Goal: Task Accomplishment & Management: Manage account settings

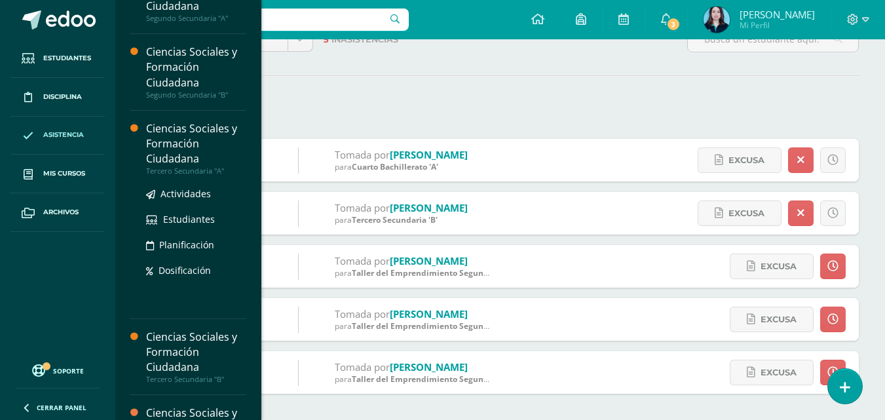
scroll to position [65, 0]
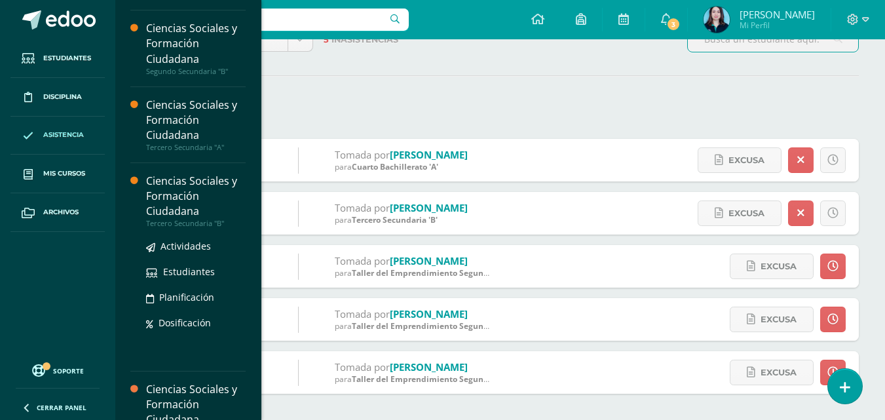
click at [199, 179] on div "Ciencias Sociales y Formación Ciudadana" at bounding box center [196, 196] width 100 height 45
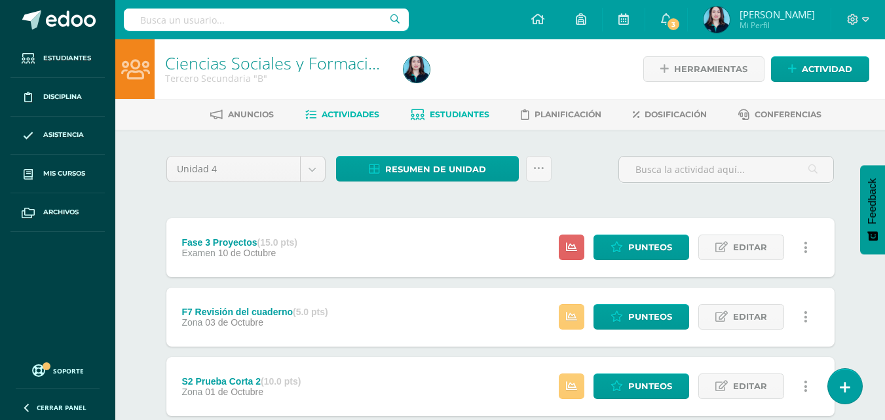
click at [435, 107] on link "Estudiantes" at bounding box center [450, 114] width 79 height 21
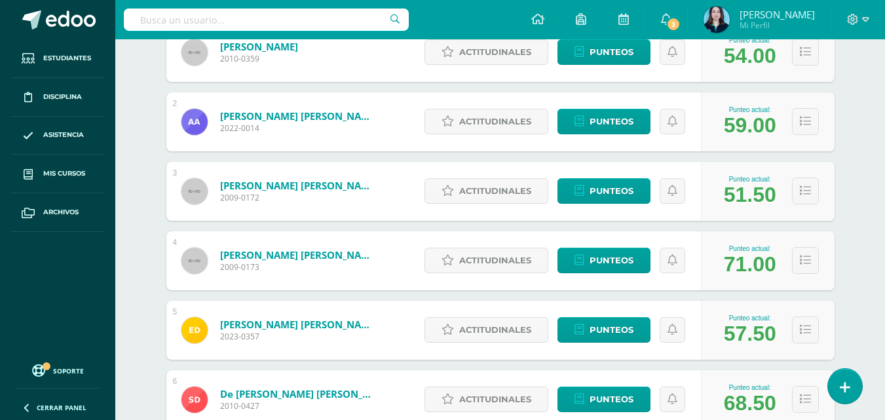
scroll to position [131, 0]
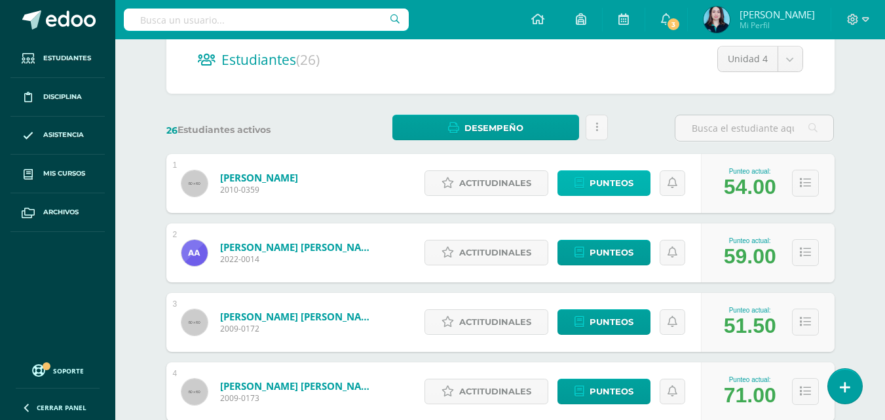
click at [594, 187] on span "Punteos" at bounding box center [611, 183] width 44 height 24
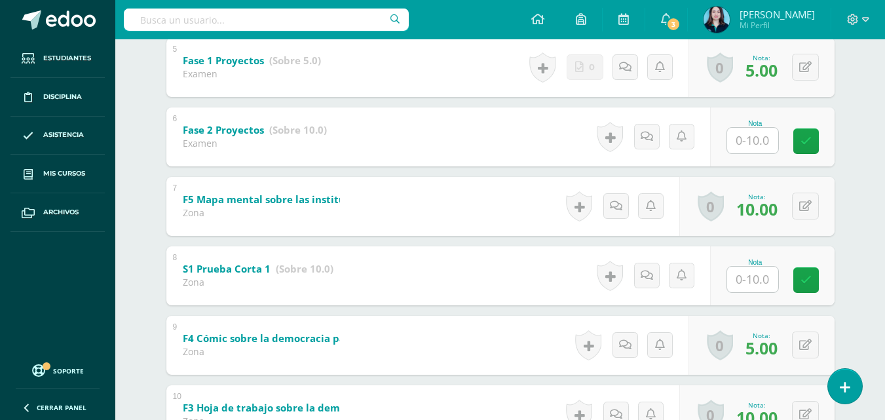
scroll to position [589, 0]
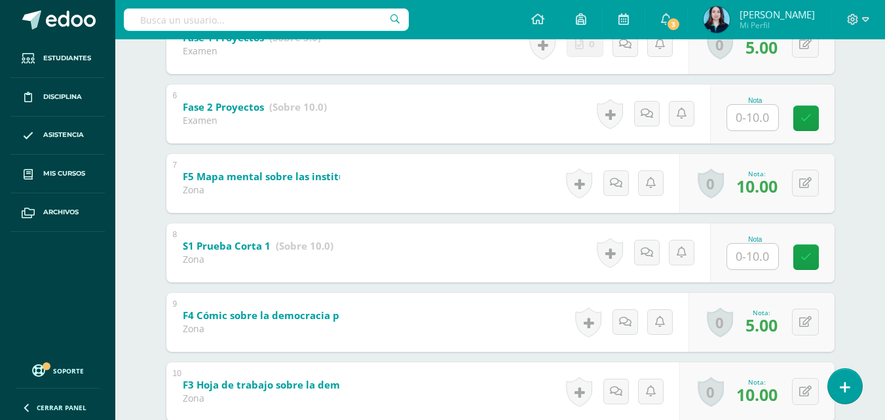
click at [738, 262] on input "text" at bounding box center [752, 257] width 51 height 26
type input "9"
click at [814, 257] on icon at bounding box center [815, 256] width 12 height 11
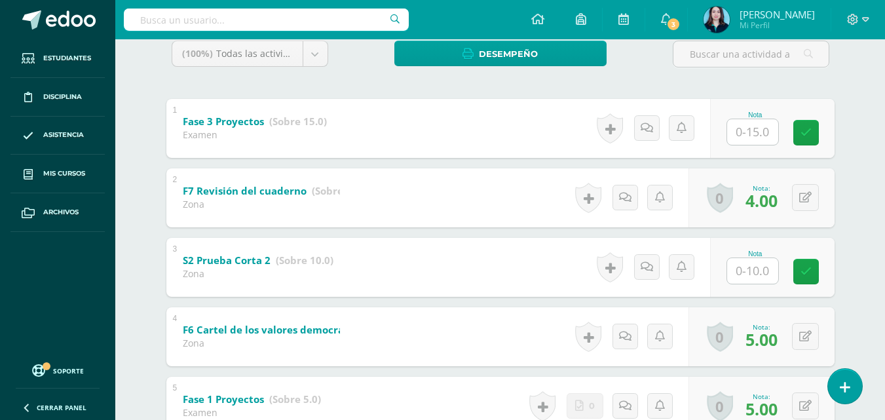
scroll to position [196, 0]
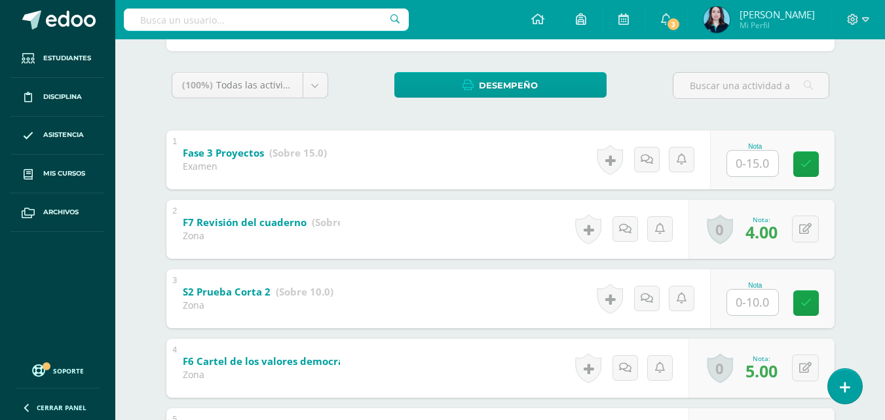
click at [763, 295] on input "text" at bounding box center [752, 302] width 51 height 26
type input "9"
click at [814, 301] on icon at bounding box center [815, 302] width 12 height 11
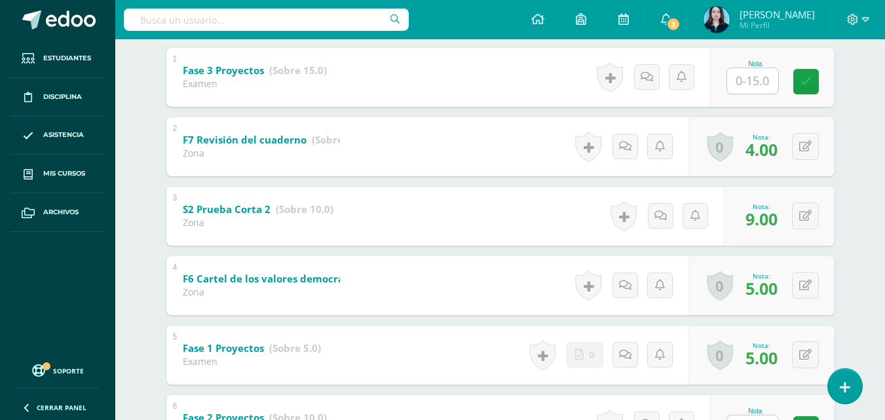
scroll to position [96, 0]
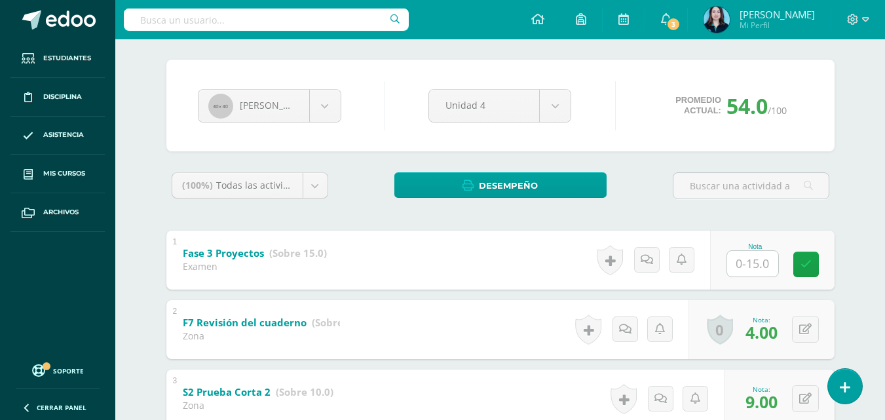
click at [762, 256] on input "text" at bounding box center [752, 264] width 51 height 26
type input "12"
click at [803, 267] on link at bounding box center [814, 264] width 26 height 26
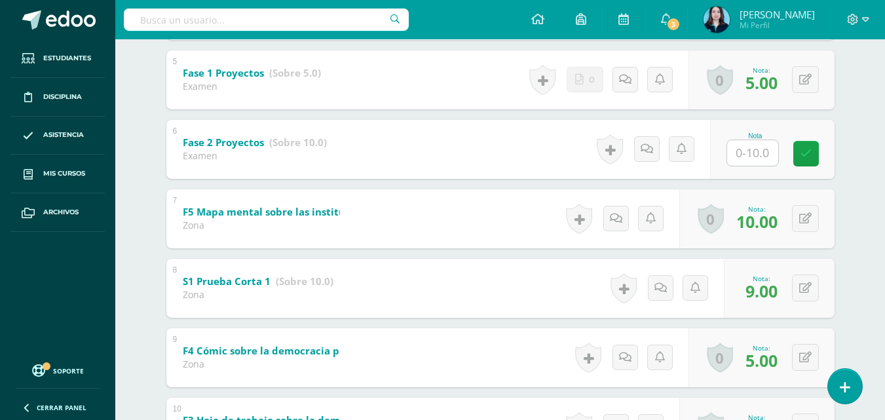
scroll to position [555, 0]
click at [746, 146] on input "text" at bounding box center [752, 152] width 51 height 26
click at [805, 150] on link at bounding box center [814, 152] width 26 height 26
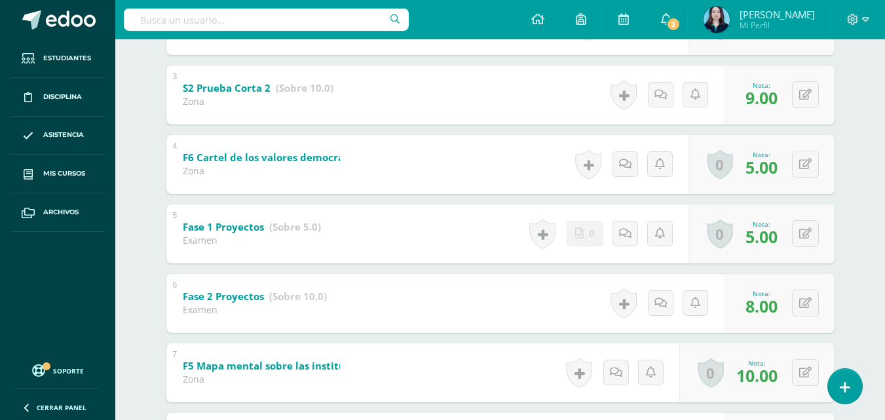
scroll to position [424, 0]
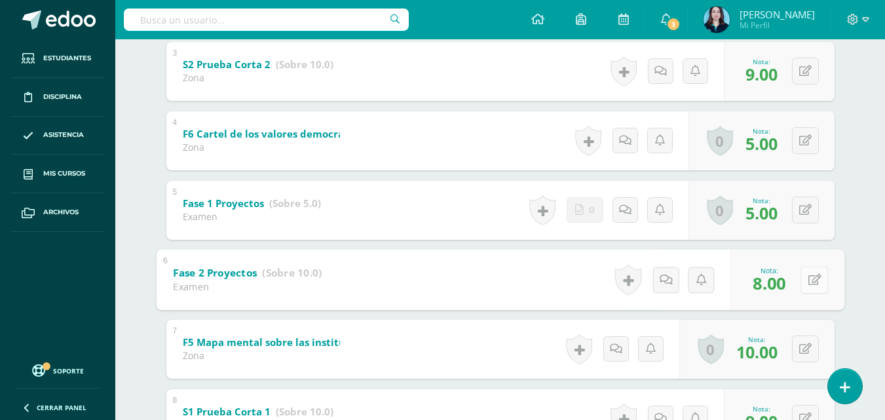
click at [803, 271] on button at bounding box center [814, 280] width 28 height 28
type input "10"
click at [783, 281] on icon at bounding box center [779, 283] width 12 height 11
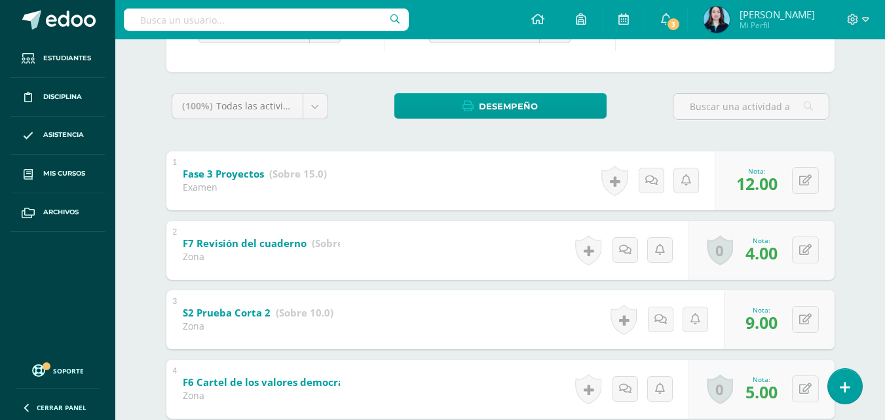
scroll to position [262, 0]
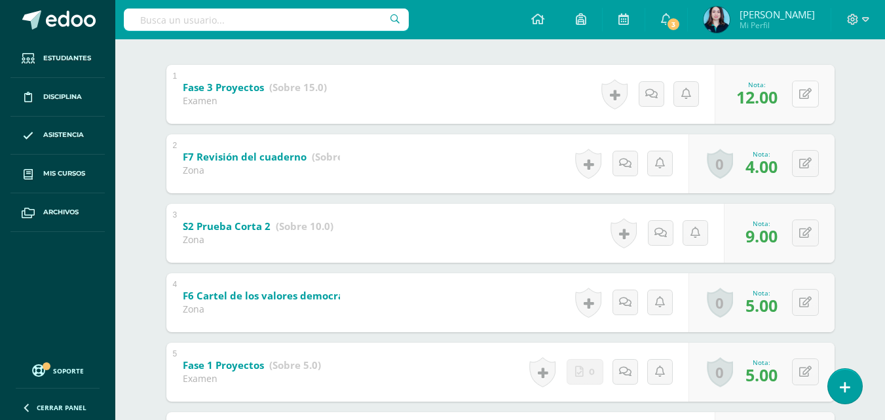
click at [805, 86] on button at bounding box center [805, 94] width 27 height 27
type input "15"
click at [778, 96] on icon at bounding box center [779, 98] width 12 height 11
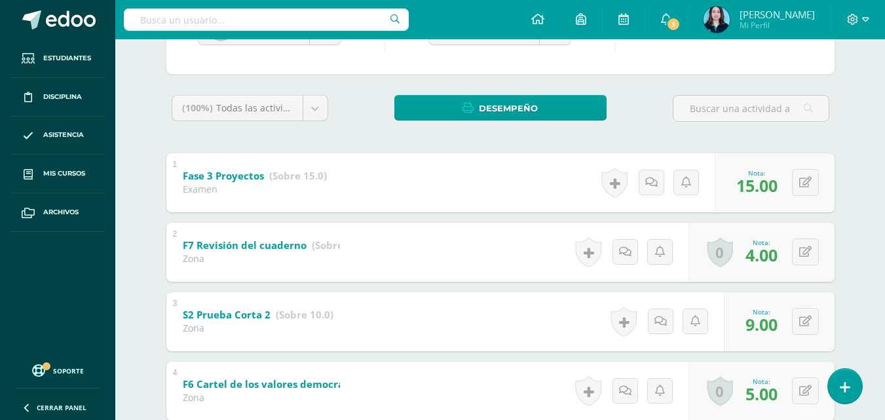
scroll to position [196, 0]
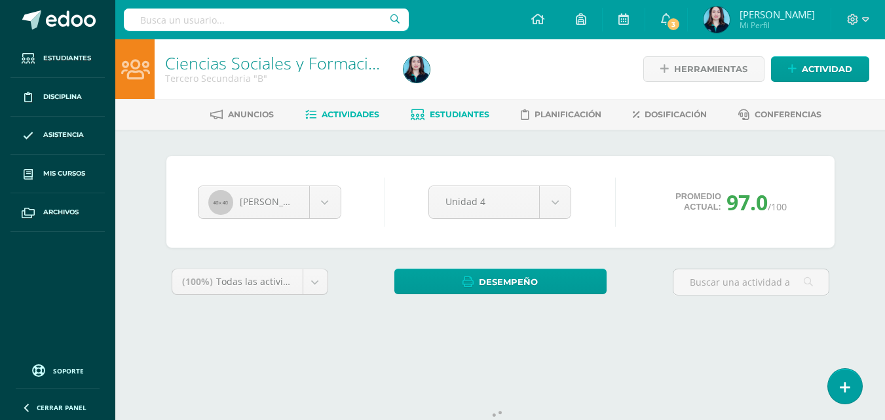
click at [354, 112] on span "Actividades" at bounding box center [351, 114] width 58 height 10
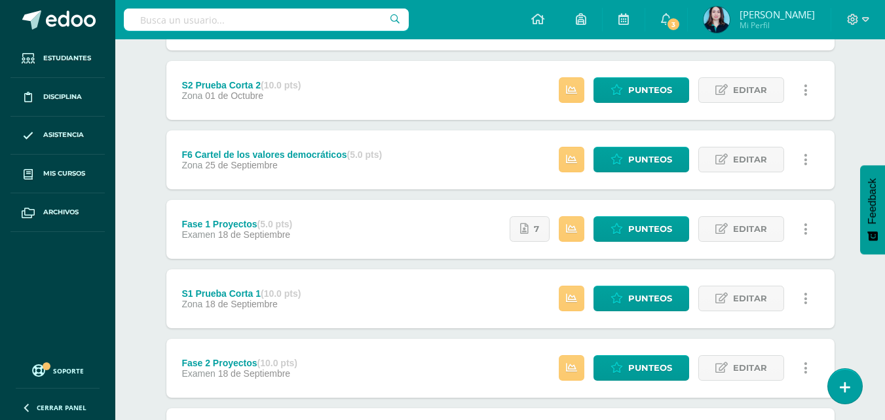
scroll to position [327, 0]
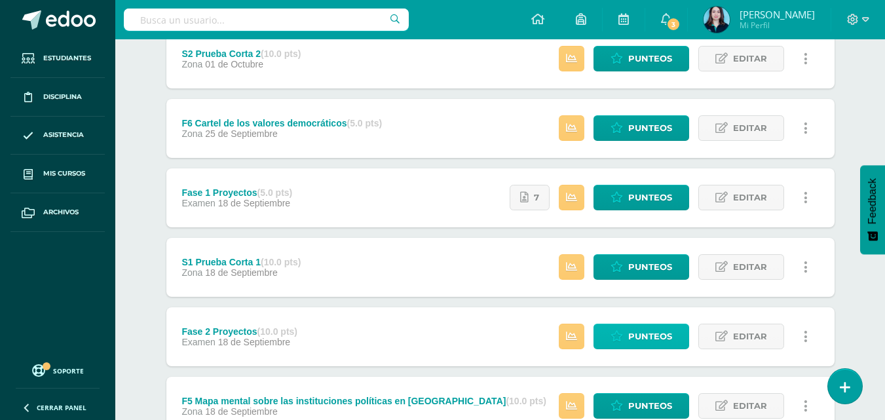
click at [612, 335] on icon at bounding box center [616, 336] width 12 height 11
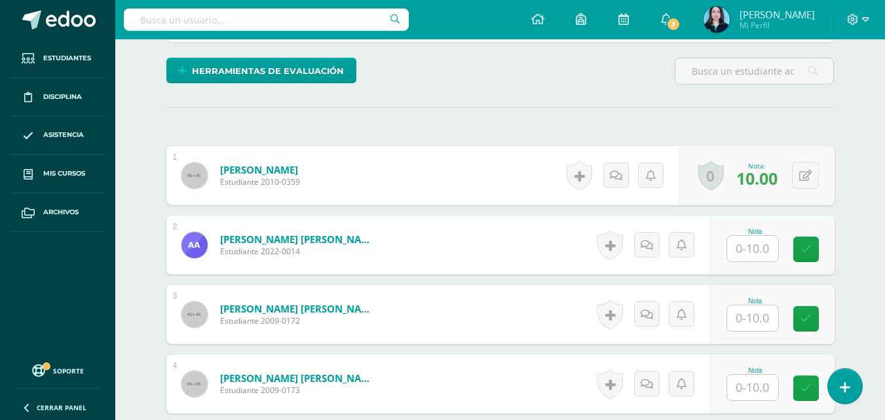
scroll to position [310, 0]
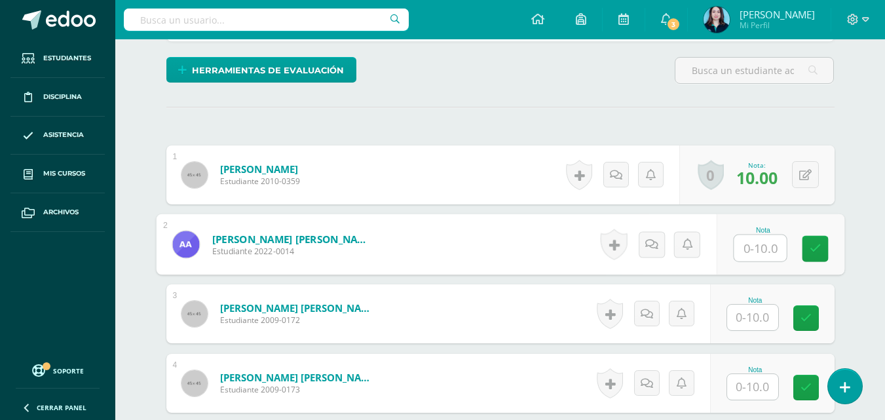
click at [756, 251] on input "text" at bounding box center [759, 248] width 52 height 26
type input "8"
click at [746, 316] on input "text" at bounding box center [752, 317] width 51 height 26
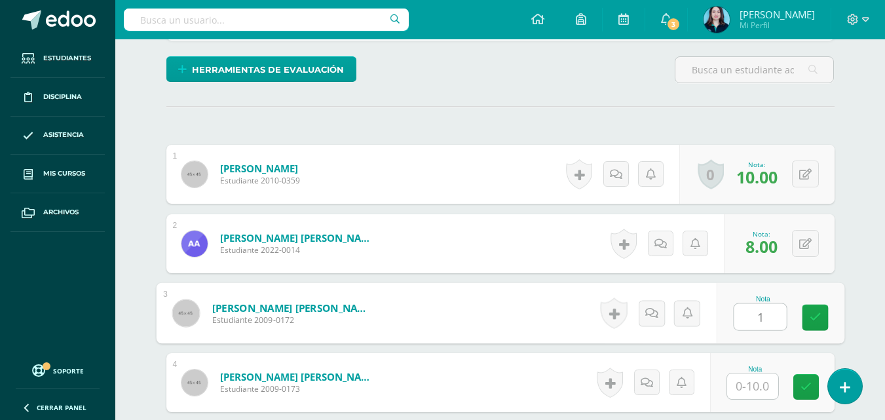
scroll to position [311, 0]
type input "10"
click at [802, 316] on link at bounding box center [814, 317] width 26 height 26
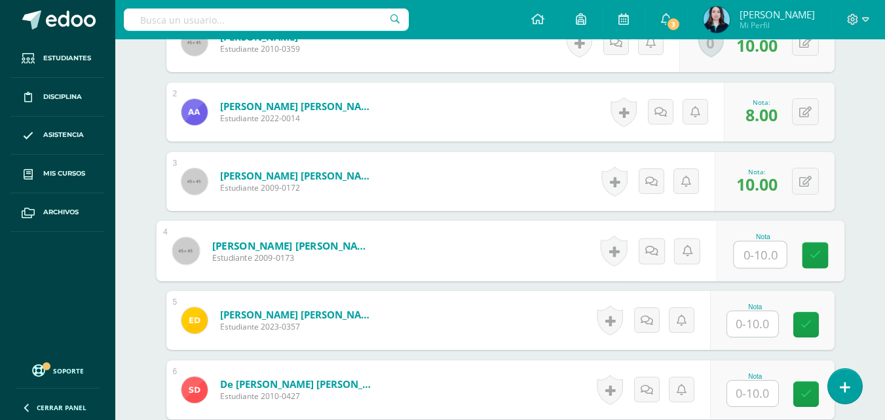
click at [757, 251] on input "text" at bounding box center [759, 255] width 52 height 26
type input "10"
click at [818, 257] on icon at bounding box center [815, 254] width 12 height 11
click at [748, 323] on input "text" at bounding box center [752, 324] width 51 height 26
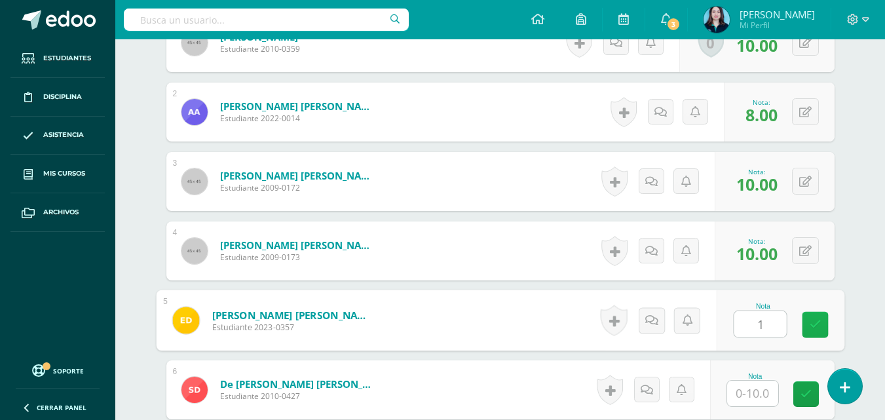
type input "10"
click at [810, 319] on icon at bounding box center [815, 324] width 12 height 11
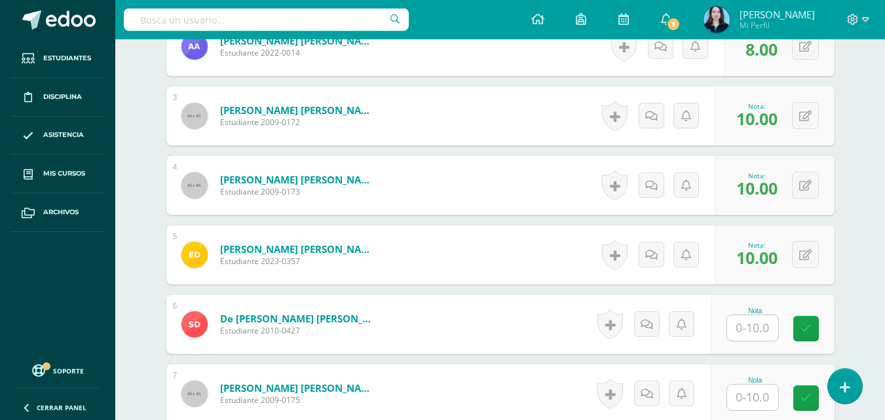
click at [742, 323] on input "text" at bounding box center [752, 328] width 51 height 26
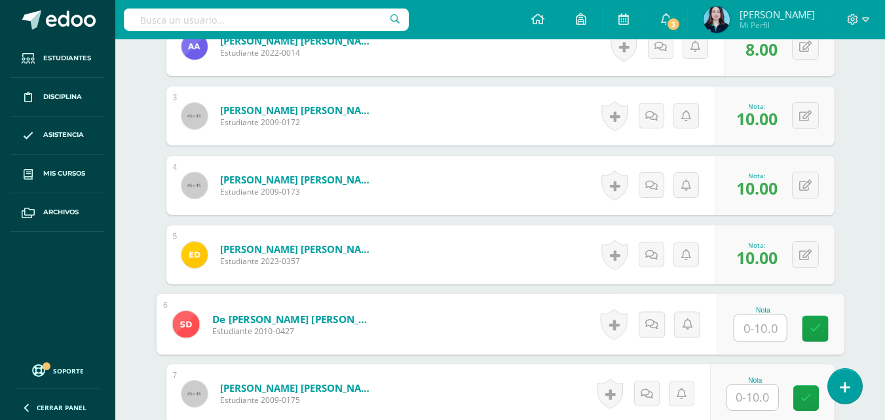
type input "9"
click at [811, 335] on link at bounding box center [814, 329] width 26 height 26
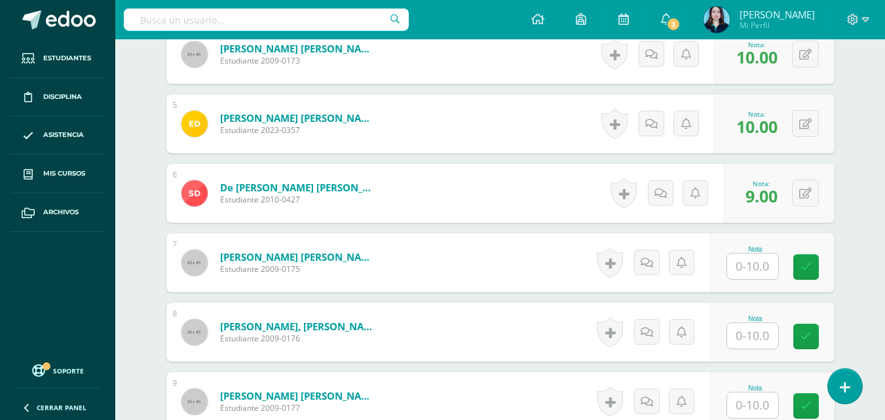
click at [750, 261] on input "text" at bounding box center [752, 266] width 51 height 26
type input "10"
click at [833, 269] on div "Nota 10" at bounding box center [780, 262] width 128 height 61
click at [822, 265] on div "Nota 10" at bounding box center [772, 262] width 124 height 59
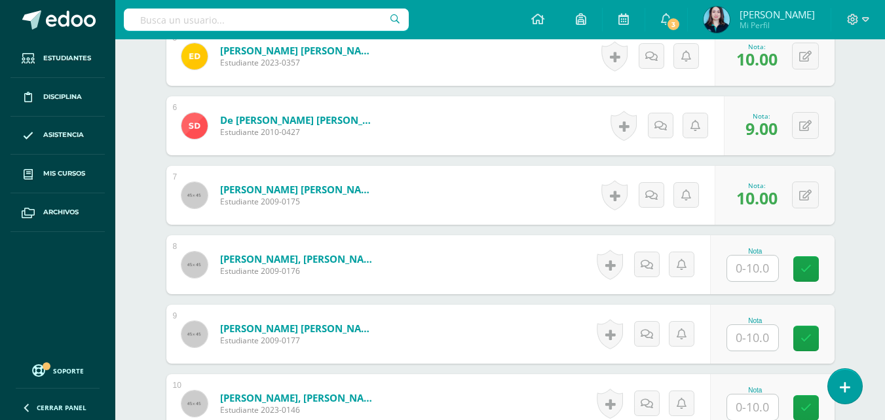
scroll to position [769, 0]
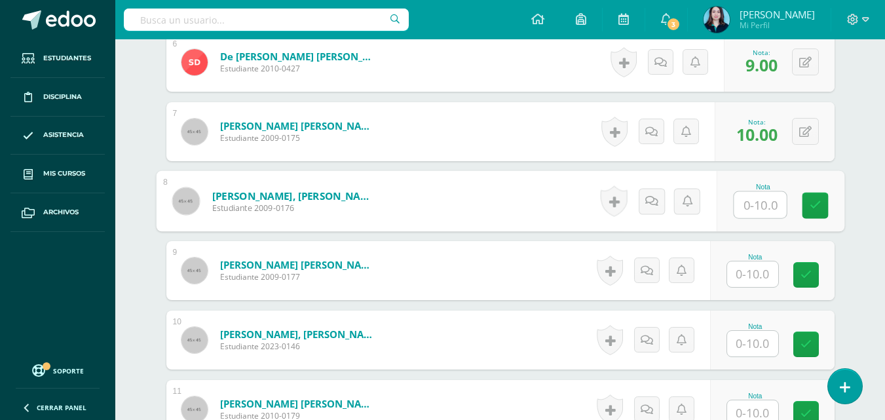
click at [757, 207] on input "text" at bounding box center [759, 205] width 52 height 26
type input "8"
click at [810, 210] on icon at bounding box center [815, 205] width 12 height 11
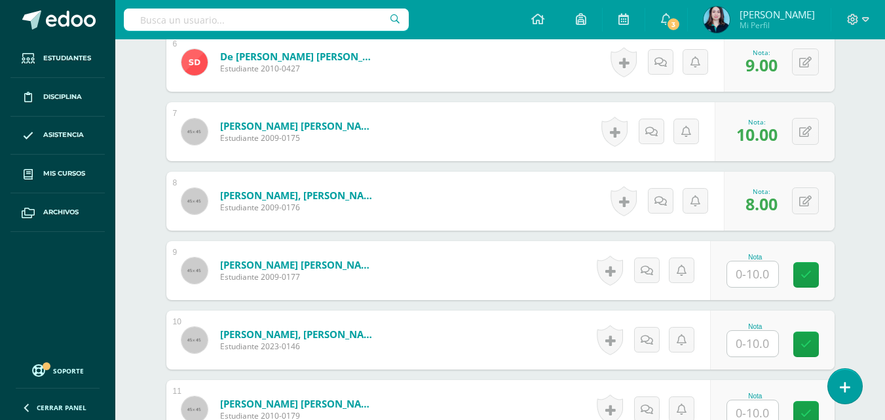
click at [772, 272] on input "text" at bounding box center [752, 274] width 51 height 26
type input "8"
click at [813, 277] on icon at bounding box center [815, 274] width 12 height 11
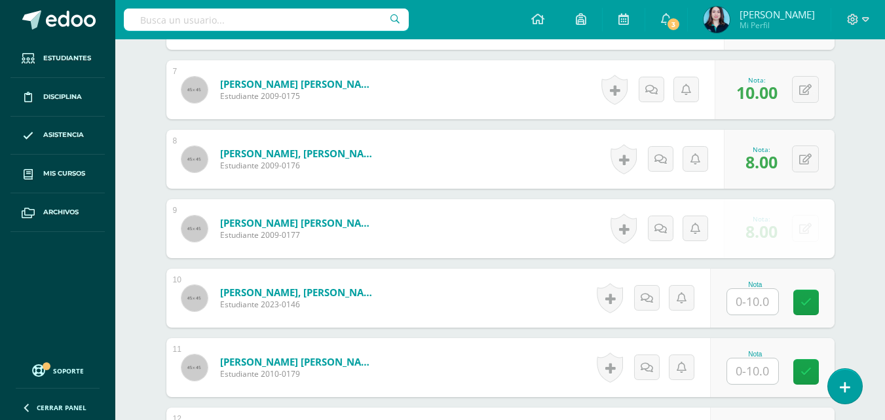
scroll to position [835, 0]
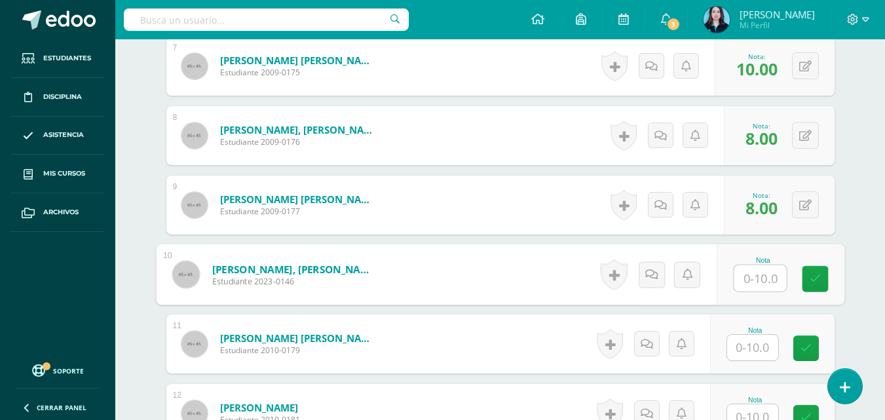
click at [764, 276] on input "text" at bounding box center [759, 278] width 52 height 26
type input "8"
click at [809, 279] on icon at bounding box center [815, 278] width 12 height 11
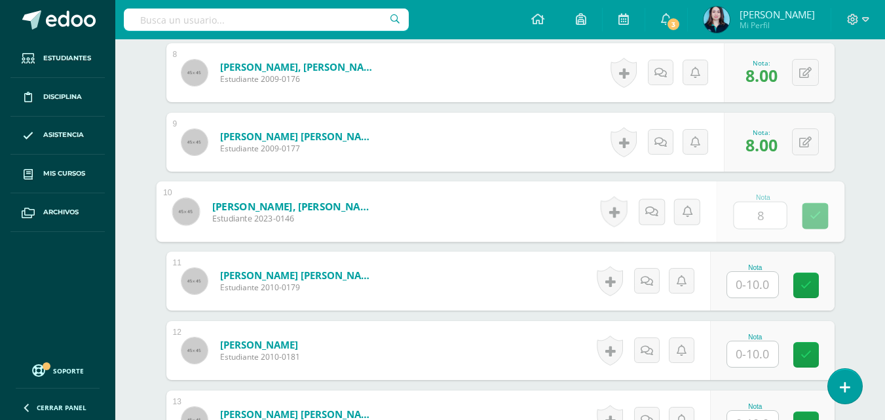
scroll to position [966, 0]
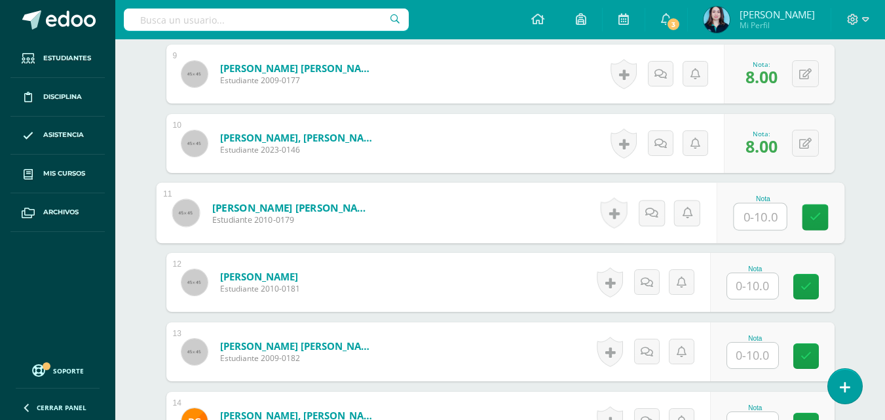
click at [746, 212] on input "text" at bounding box center [759, 217] width 52 height 26
type input "10"
click at [821, 224] on link at bounding box center [814, 217] width 26 height 26
click at [755, 280] on input "text" at bounding box center [752, 286] width 51 height 26
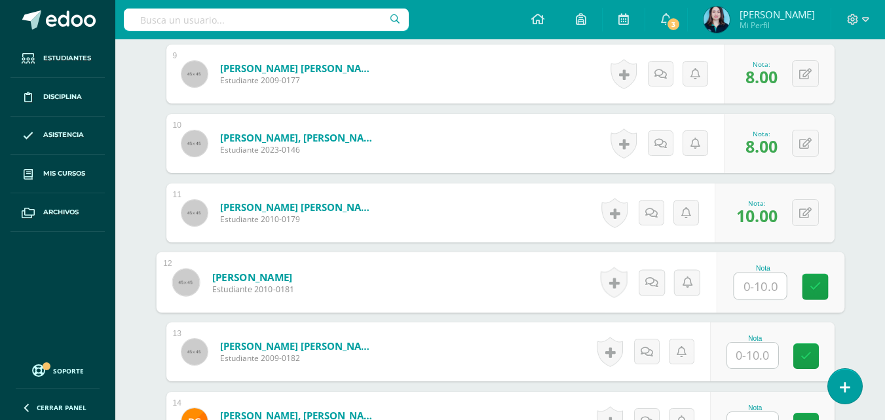
type input "1"
type input "9"
click at [808, 289] on link at bounding box center [814, 287] width 26 height 26
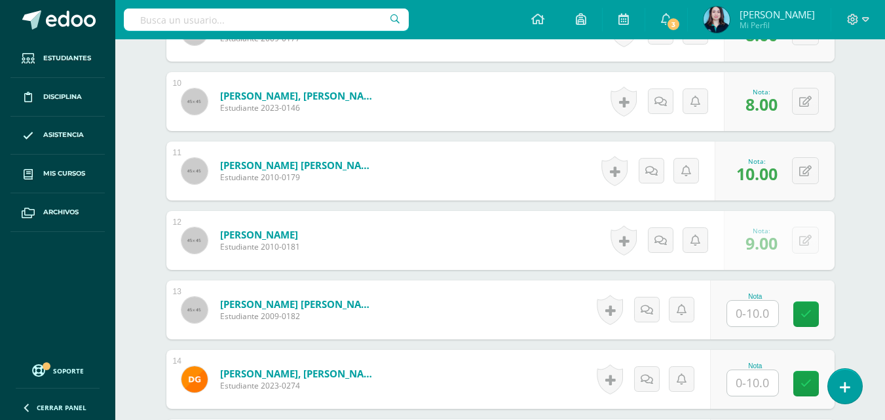
scroll to position [1031, 0]
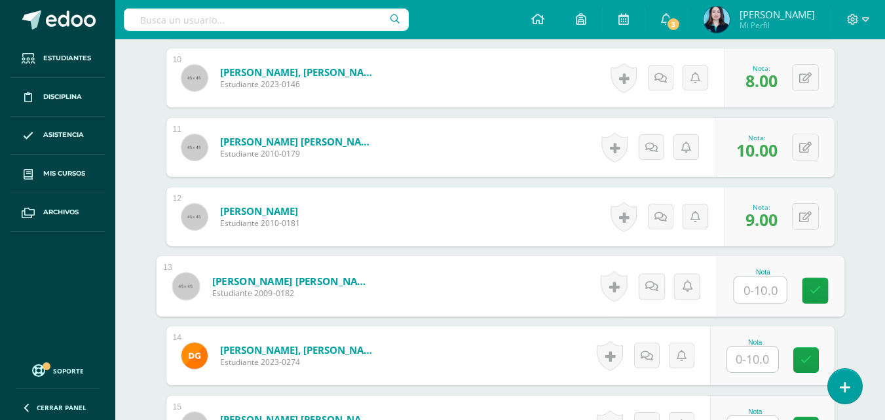
click at [754, 284] on input "text" at bounding box center [759, 290] width 52 height 26
type input "10"
click at [798, 282] on div "Nota 10" at bounding box center [772, 286] width 124 height 59
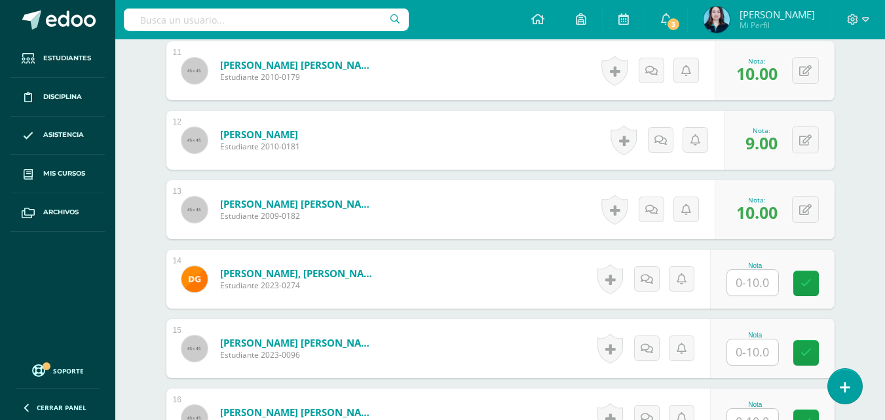
scroll to position [1162, 0]
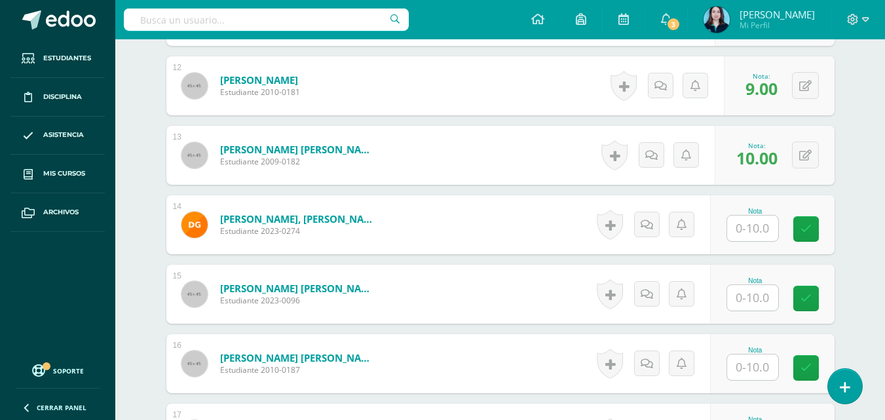
click at [751, 229] on input "text" at bounding box center [752, 228] width 51 height 26
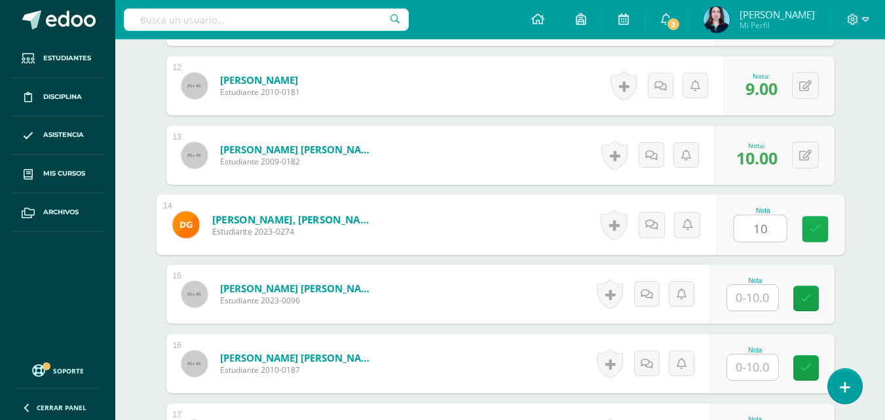
click at [819, 238] on link at bounding box center [814, 229] width 26 height 26
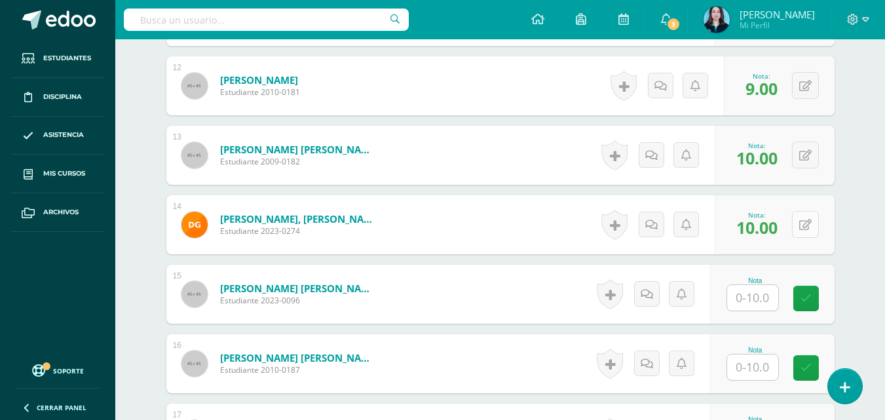
click at [803, 225] on button at bounding box center [805, 224] width 27 height 27
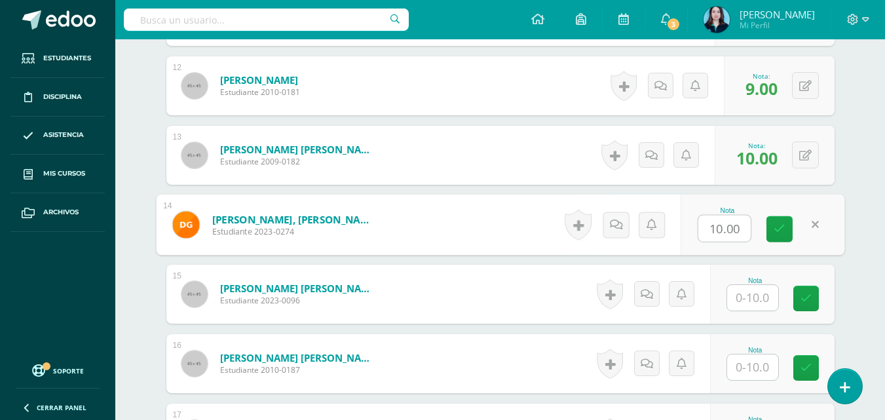
type input "8"
click at [780, 225] on icon at bounding box center [779, 228] width 12 height 11
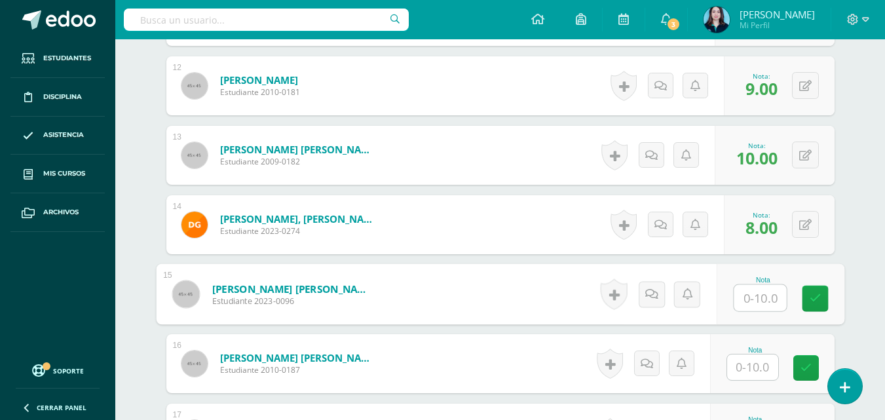
click at [750, 300] on input "text" at bounding box center [759, 298] width 52 height 26
type input "10"
click at [806, 300] on link at bounding box center [814, 298] width 26 height 26
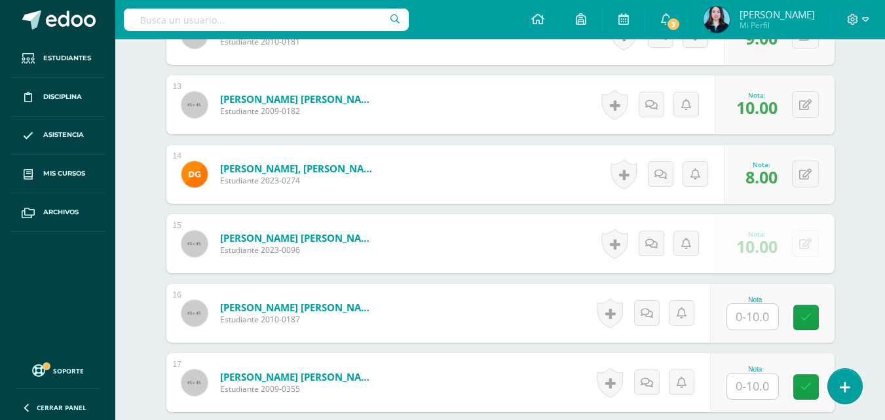
scroll to position [1228, 0]
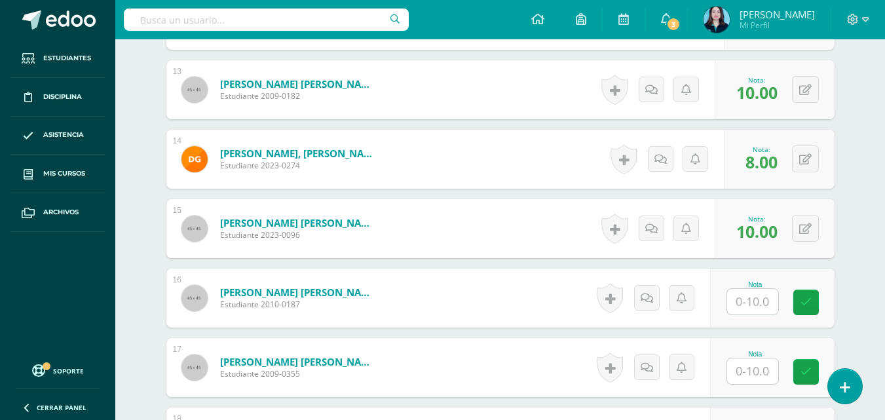
click at [750, 290] on input "text" at bounding box center [752, 302] width 51 height 26
type input "10"
click at [809, 301] on icon at bounding box center [815, 302] width 12 height 11
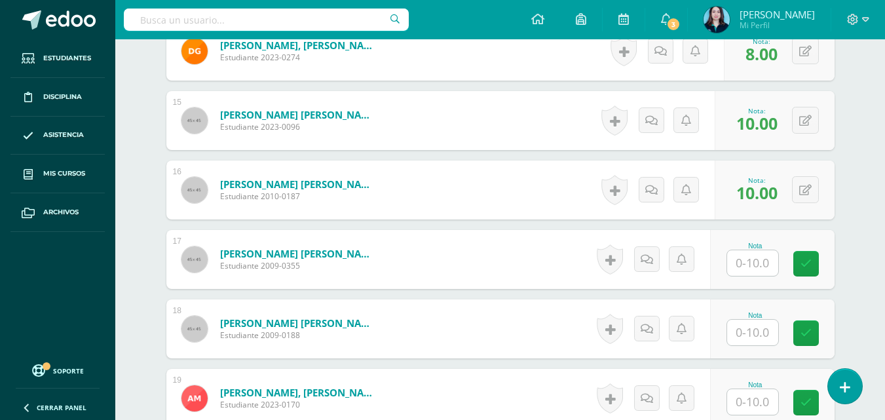
scroll to position [1359, 0]
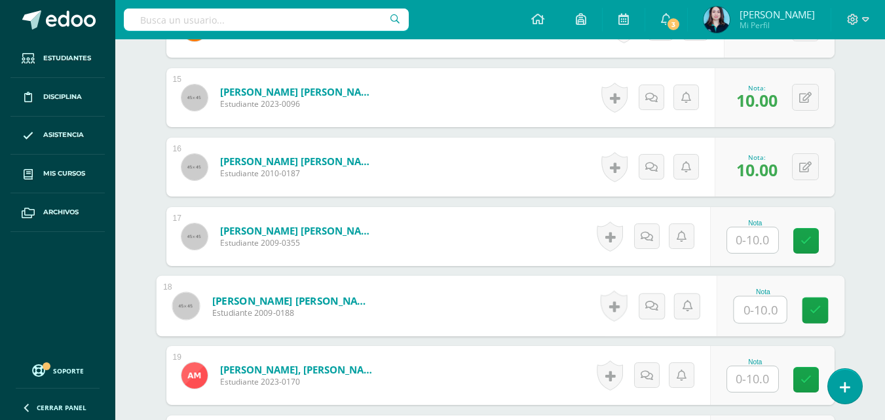
click at [766, 305] on input "text" at bounding box center [759, 310] width 52 height 26
type input "9"
click at [803, 314] on link at bounding box center [814, 310] width 26 height 26
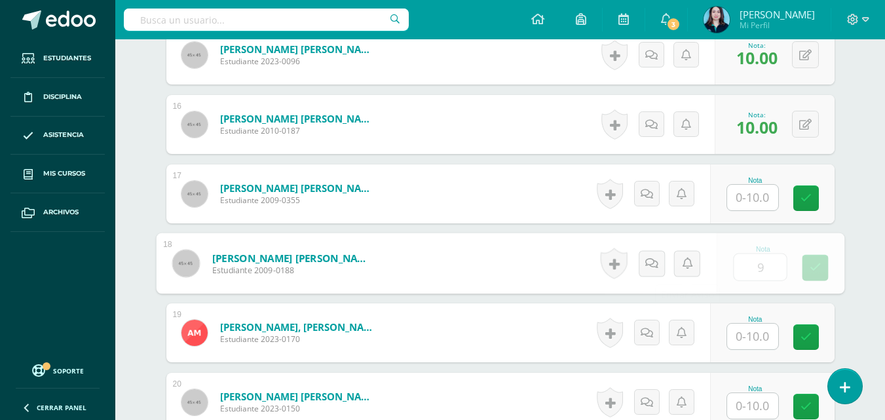
scroll to position [1424, 0]
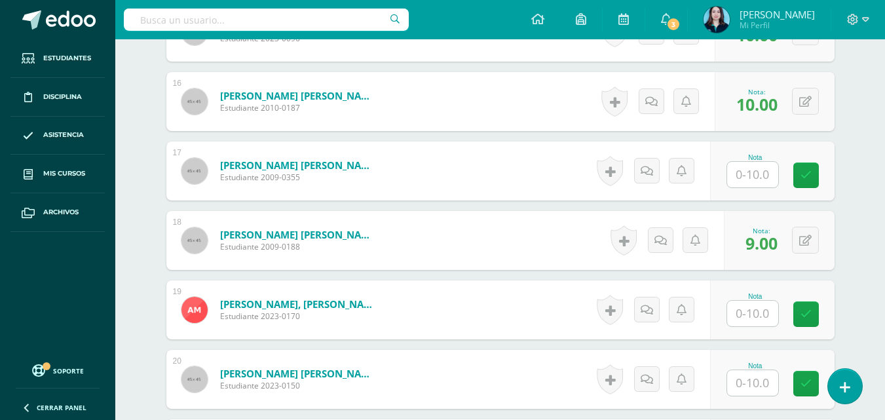
click at [768, 305] on input "text" at bounding box center [752, 314] width 51 height 26
type input "7"
click at [809, 316] on icon at bounding box center [815, 313] width 12 height 11
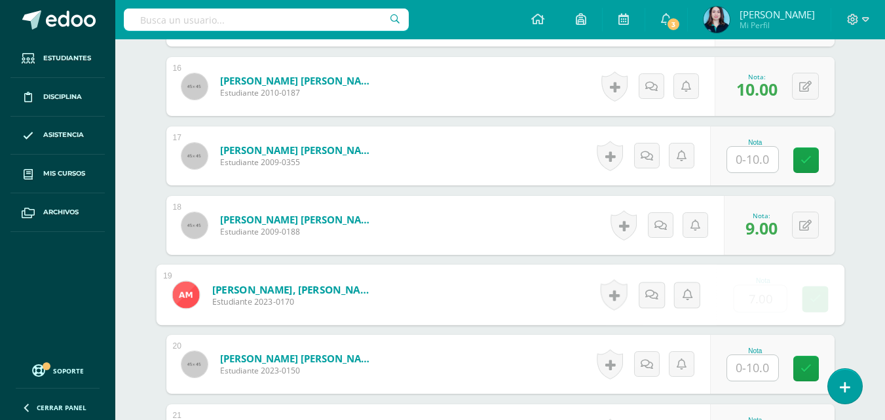
scroll to position [1490, 0]
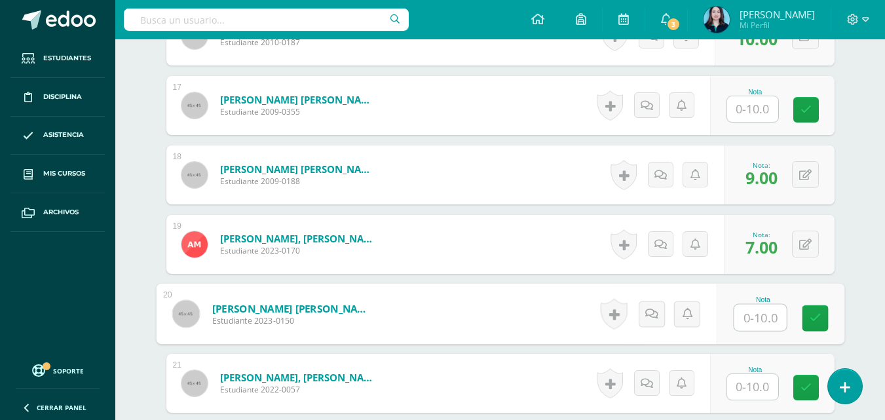
click at [768, 316] on input "text" at bounding box center [759, 317] width 52 height 26
type input "8"
click at [802, 320] on link at bounding box center [814, 318] width 26 height 26
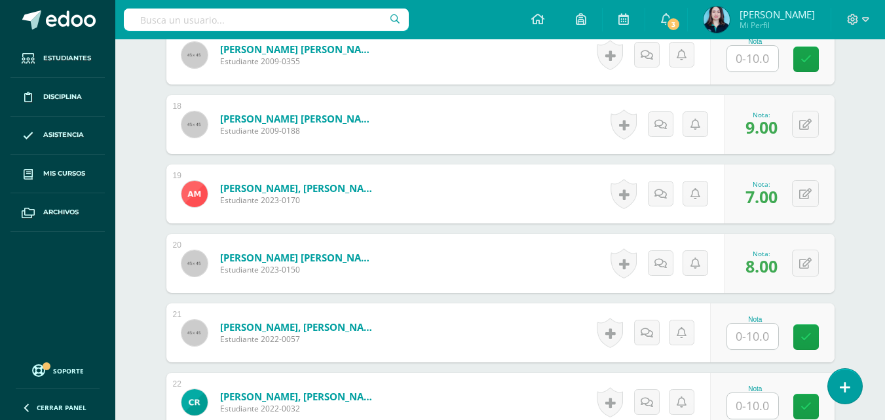
scroll to position [1555, 0]
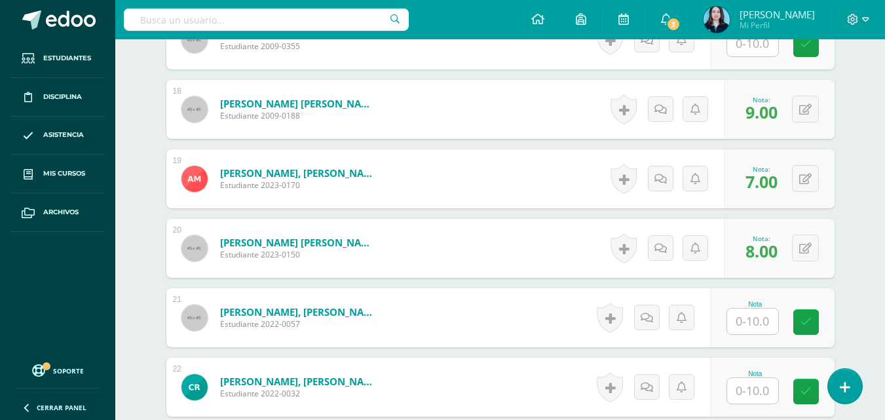
click at [763, 308] on input "text" at bounding box center [752, 321] width 51 height 26
type input "8"
click at [815, 320] on icon at bounding box center [815, 321] width 12 height 11
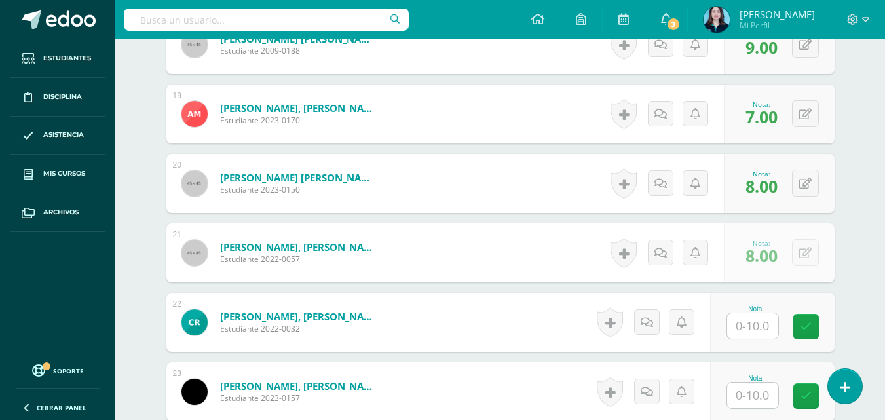
scroll to position [1621, 0]
click at [746, 317] on input "text" at bounding box center [752, 325] width 51 height 26
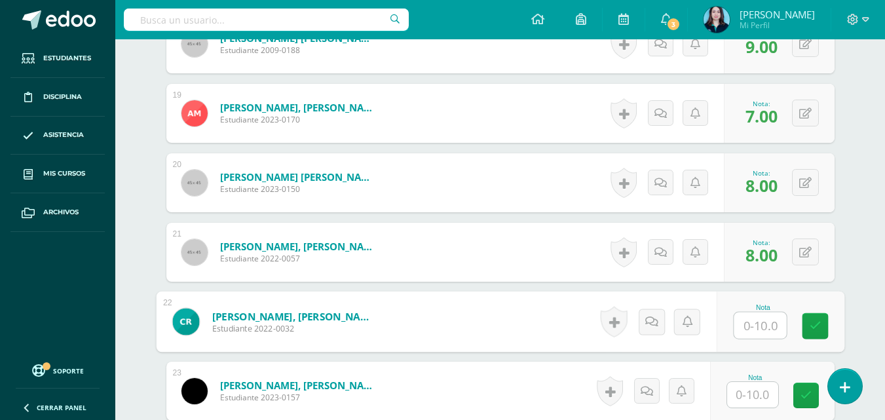
type input "8"
click at [814, 323] on icon at bounding box center [815, 325] width 12 height 11
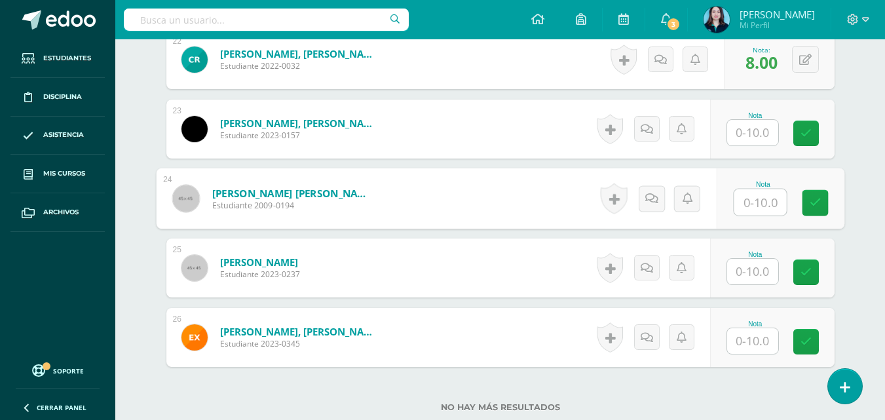
click at [754, 199] on input "text" at bounding box center [759, 202] width 52 height 26
click at [758, 145] on div at bounding box center [752, 132] width 52 height 27
type input "8.00"
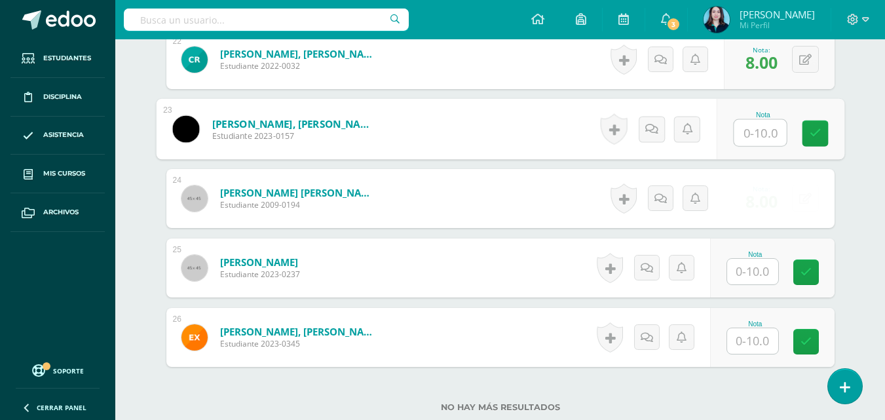
click at [758, 139] on input "text" at bounding box center [759, 133] width 52 height 26
type input "8"
click at [804, 195] on button at bounding box center [805, 198] width 27 height 27
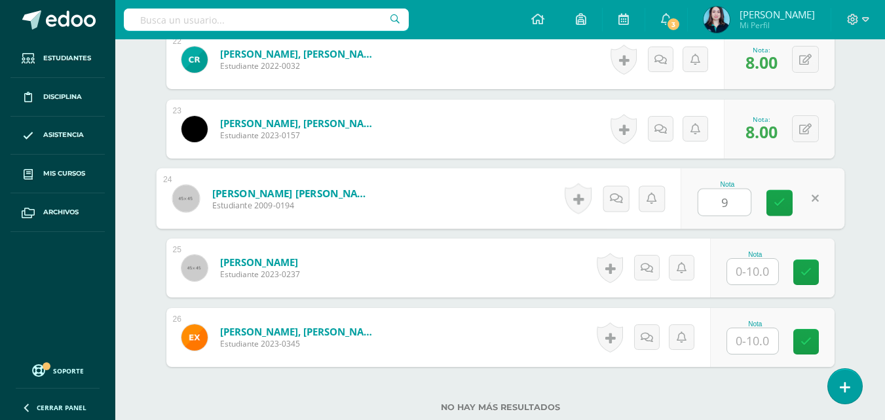
type input "9"
click at [755, 196] on div "Nota 9" at bounding box center [754, 198] width 159 height 59
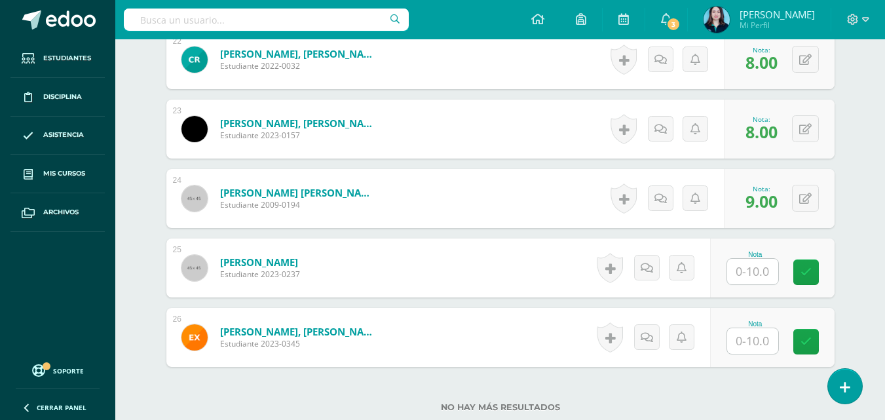
click at [767, 276] on input "text" at bounding box center [752, 272] width 51 height 26
type input "10"
click at [815, 274] on icon at bounding box center [815, 272] width 12 height 11
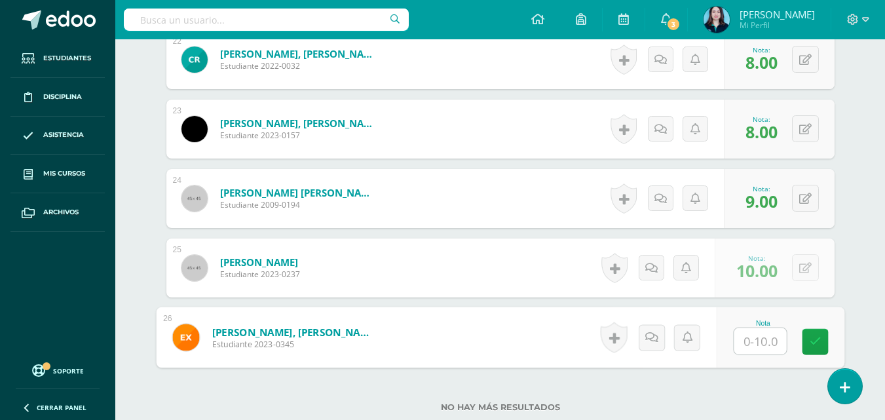
click at [765, 337] on input "text" at bounding box center [759, 341] width 52 height 26
type input "10"
click at [808, 337] on link at bounding box center [814, 342] width 26 height 26
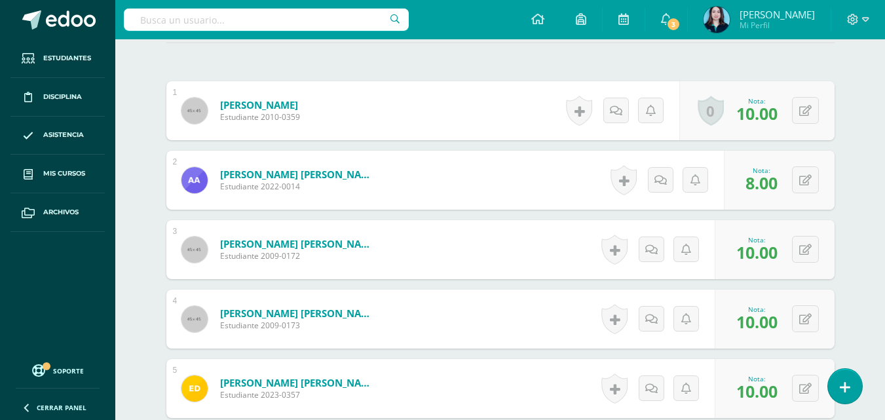
scroll to position [458, 0]
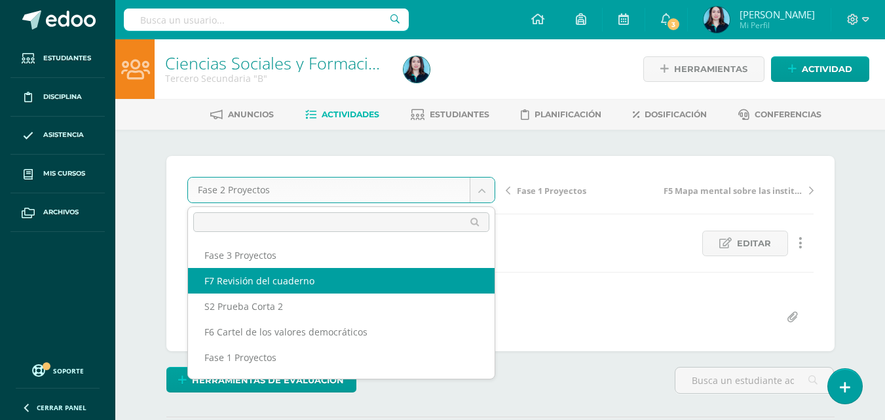
scroll to position [1, 0]
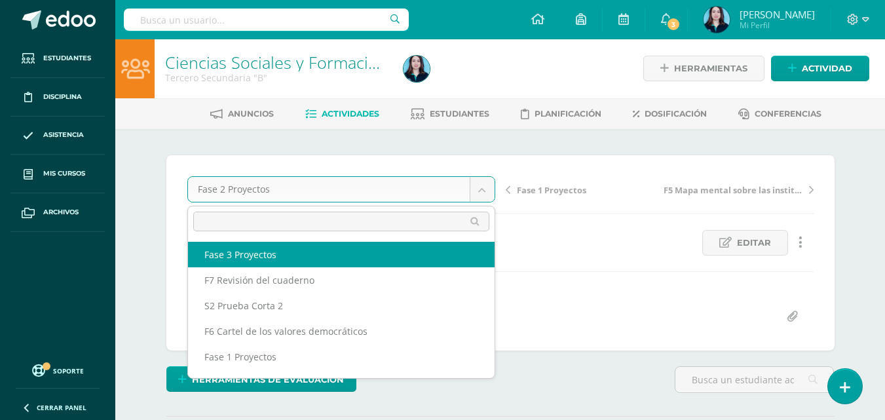
select select "/dashboard/teacher/grade-activity/49266/"
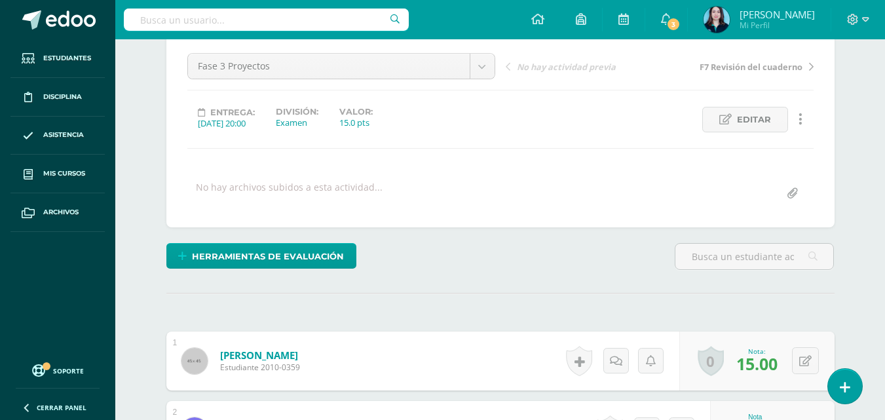
scroll to position [328, 0]
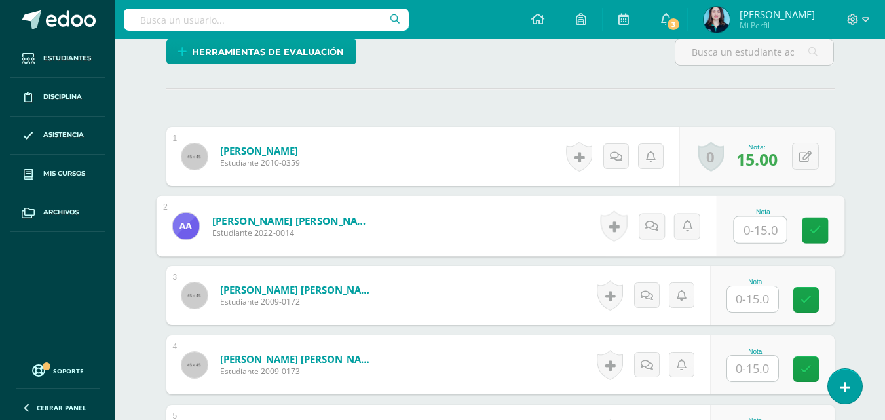
click at [742, 223] on input "text" at bounding box center [759, 230] width 52 height 26
type input "12"
click at [762, 295] on input "text" at bounding box center [752, 298] width 51 height 26
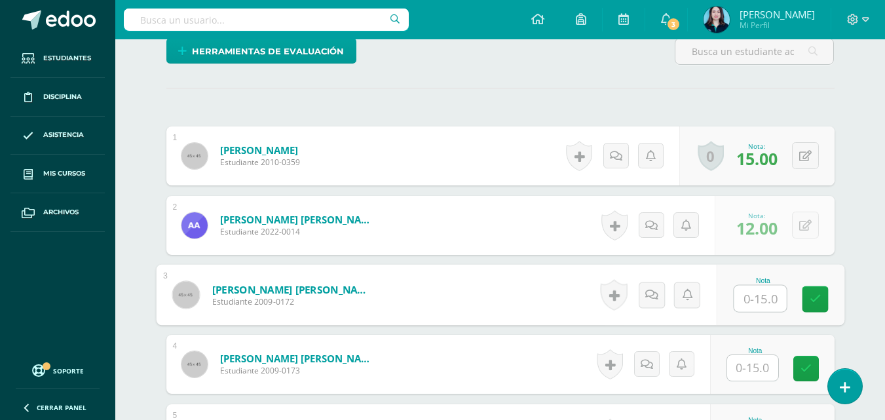
scroll to position [329, 0]
type input "14"
click at [760, 336] on div "Nota" at bounding box center [772, 363] width 124 height 59
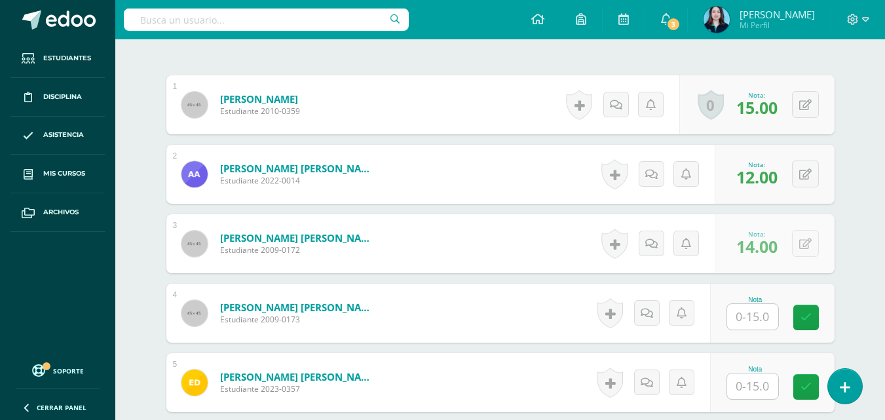
scroll to position [395, 0]
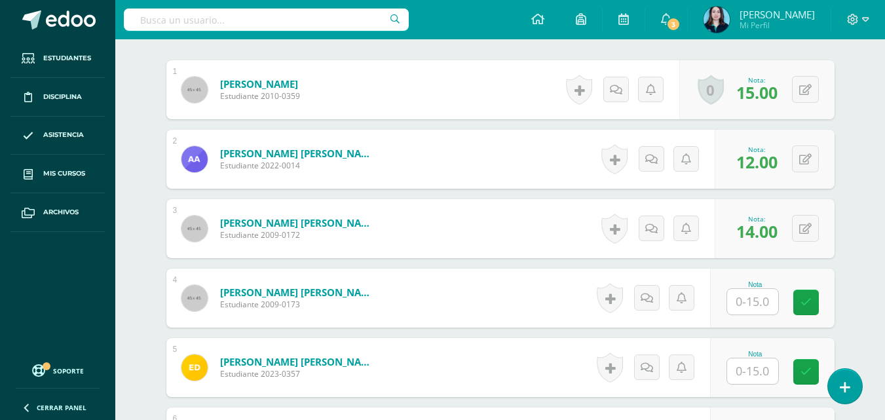
click at [771, 304] on input "text" at bounding box center [752, 302] width 51 height 26
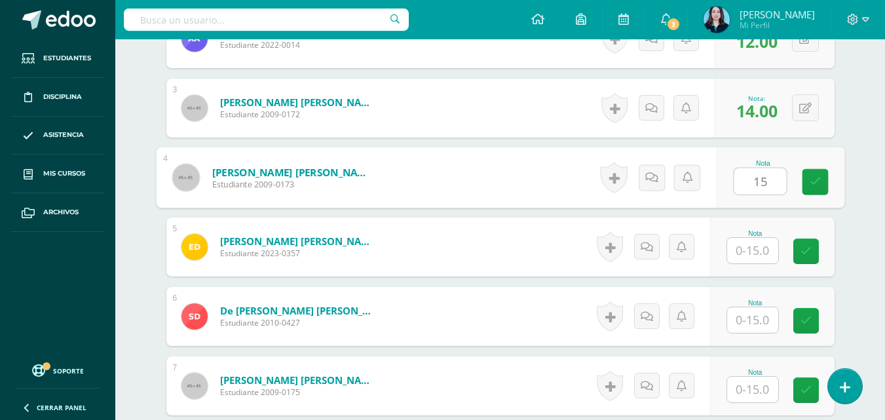
scroll to position [526, 0]
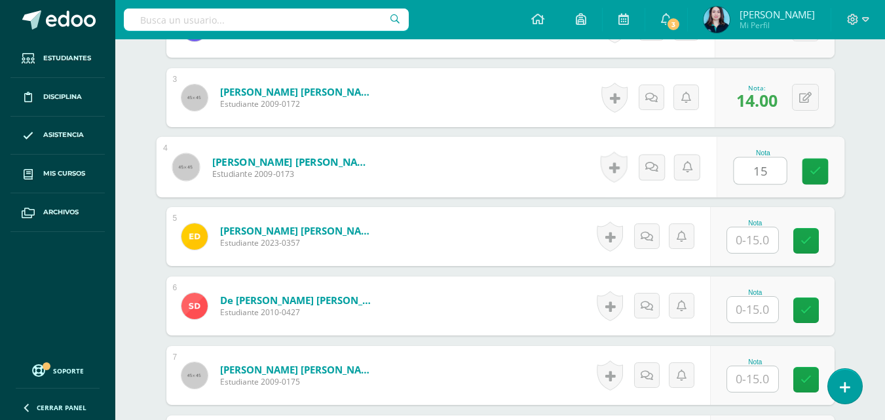
type input "15"
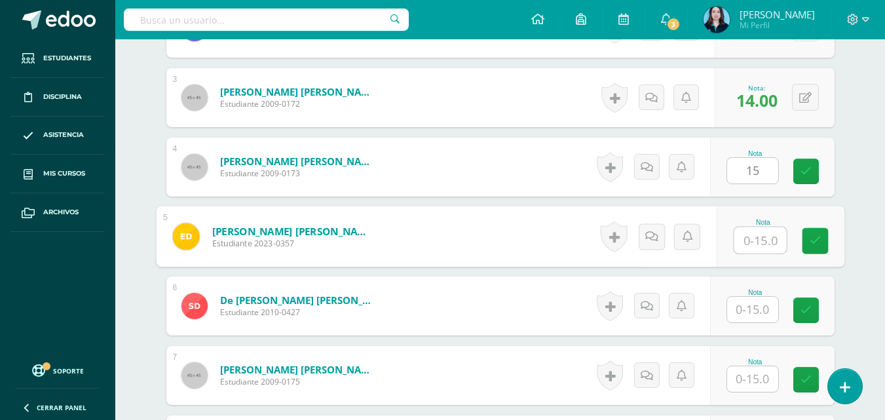
click at [754, 234] on input "text" at bounding box center [759, 240] width 52 height 26
type input "15"
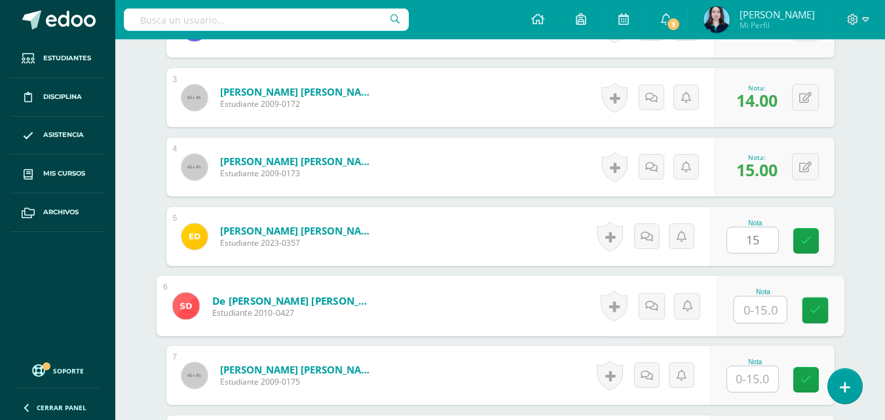
click at [761, 310] on input "text" at bounding box center [759, 310] width 52 height 26
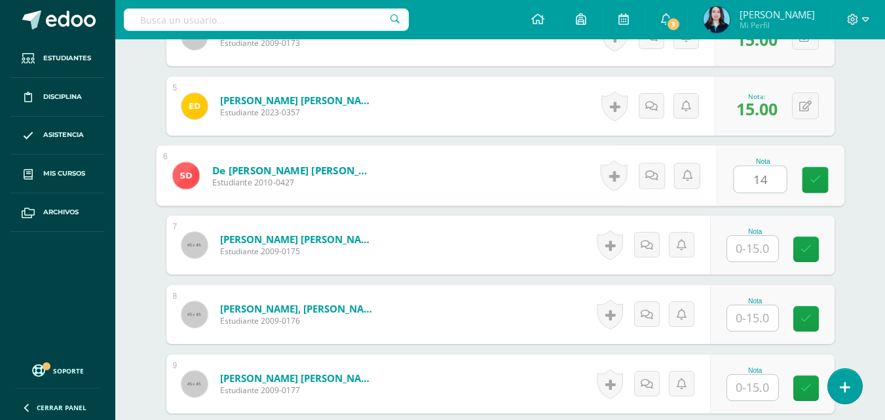
scroll to position [657, 0]
type input "14"
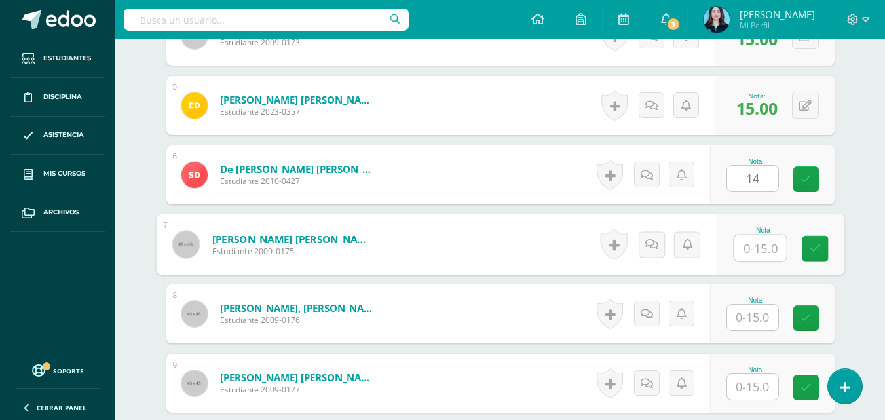
click at [755, 251] on input "text" at bounding box center [759, 248] width 52 height 26
type input "1"
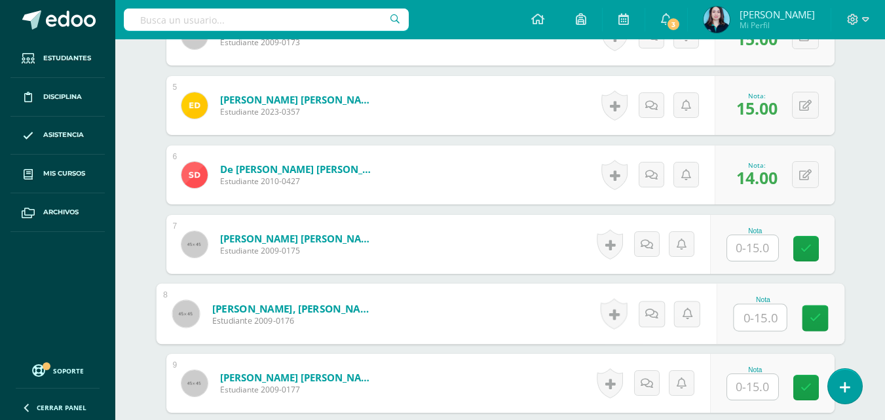
click at [756, 314] on input "text" at bounding box center [759, 317] width 52 height 26
type input "14"
click at [811, 315] on icon at bounding box center [815, 317] width 12 height 11
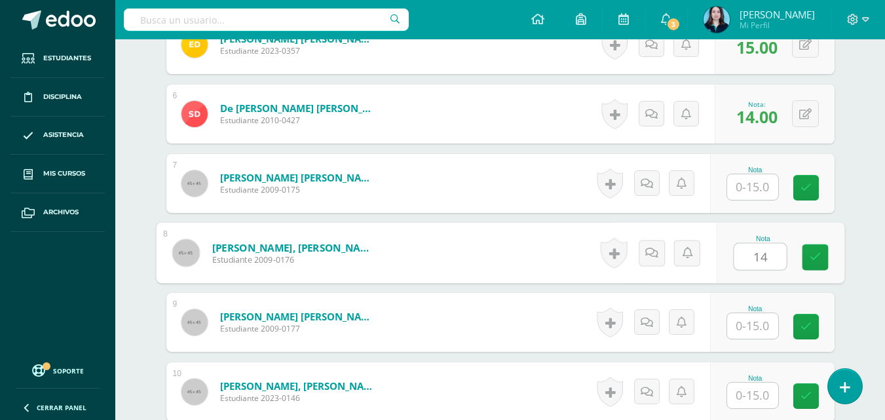
scroll to position [788, 0]
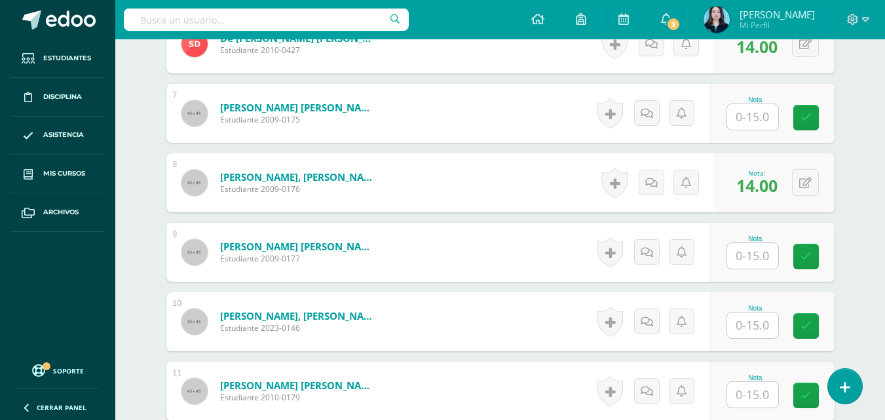
click at [739, 257] on input "text" at bounding box center [752, 256] width 51 height 26
type input "13"
click at [826, 253] on link at bounding box center [814, 257] width 26 height 26
click at [756, 323] on input "text" at bounding box center [752, 325] width 51 height 26
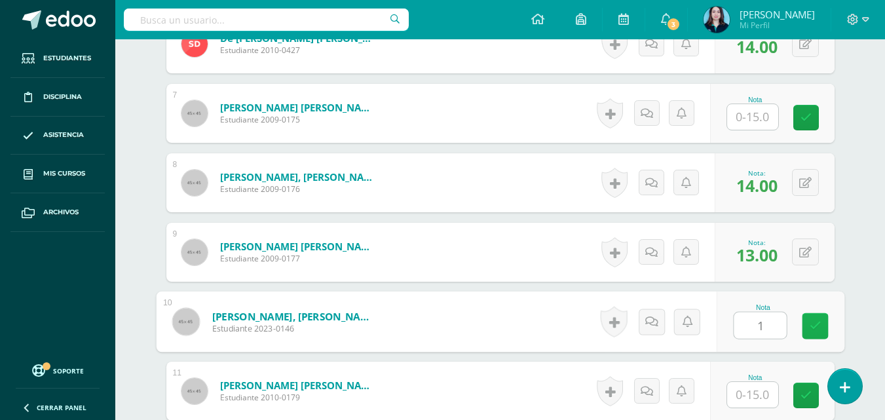
type input "13"
click at [819, 329] on icon at bounding box center [815, 325] width 12 height 11
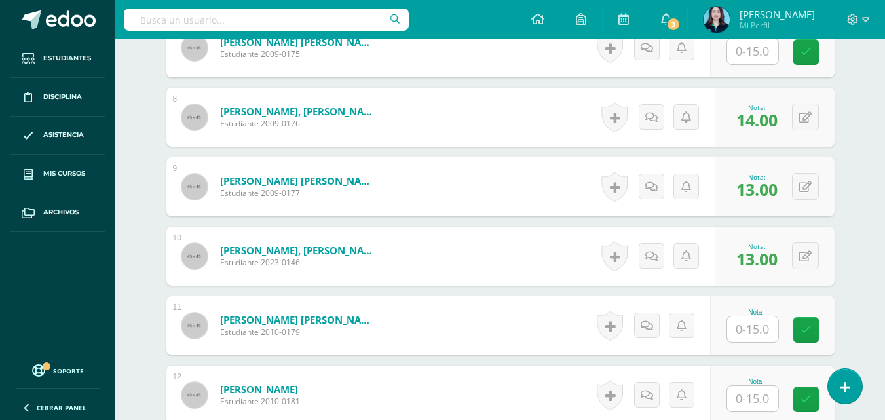
click at [764, 317] on input "text" at bounding box center [752, 329] width 51 height 26
type input "15"
click at [809, 324] on icon at bounding box center [815, 329] width 12 height 11
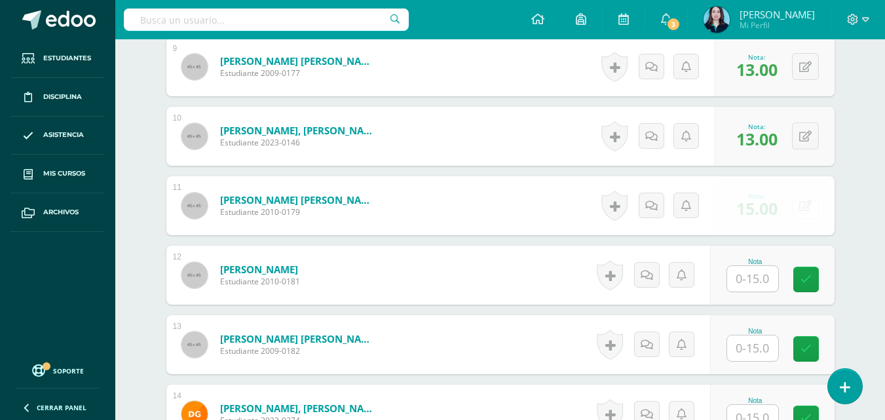
scroll to position [1050, 0]
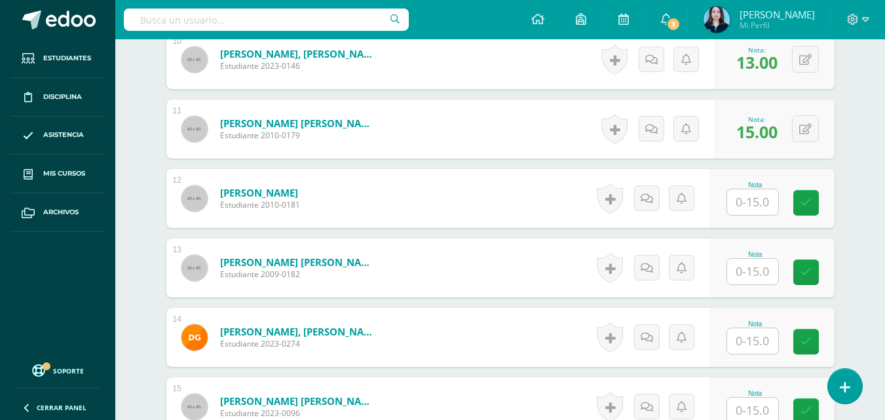
click at [754, 199] on input "text" at bounding box center [752, 202] width 51 height 26
type input "14"
click at [805, 197] on link at bounding box center [814, 203] width 26 height 26
click at [752, 276] on input "text" at bounding box center [752, 272] width 51 height 26
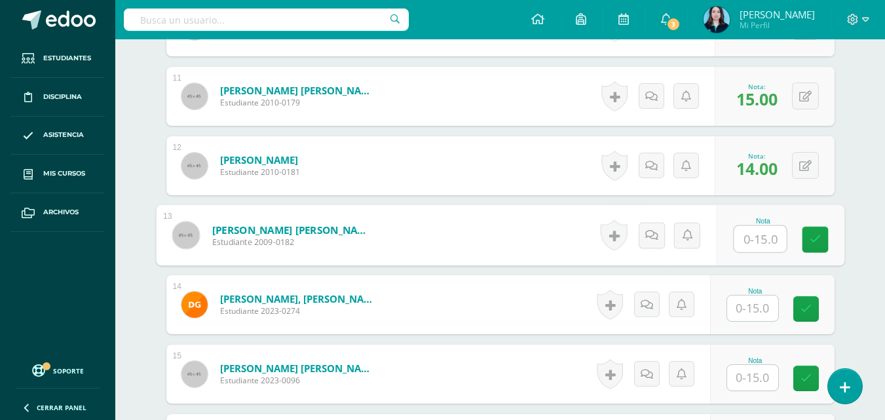
scroll to position [1115, 0]
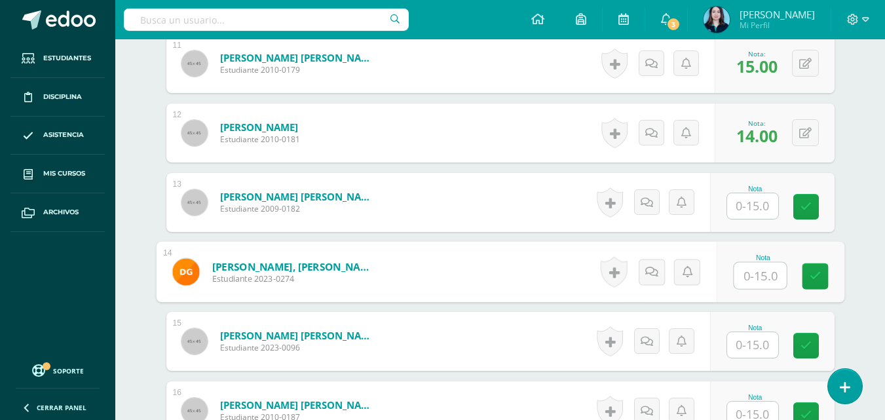
click at [762, 270] on input "text" at bounding box center [759, 276] width 52 height 26
click at [809, 276] on icon at bounding box center [815, 275] width 12 height 11
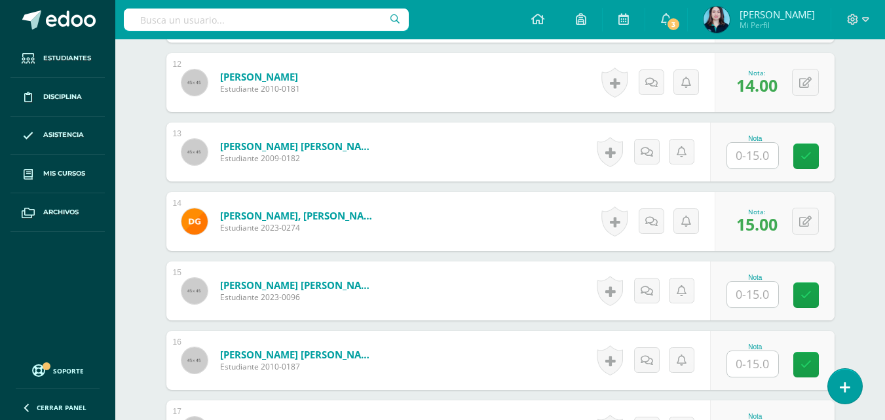
scroll to position [1181, 0]
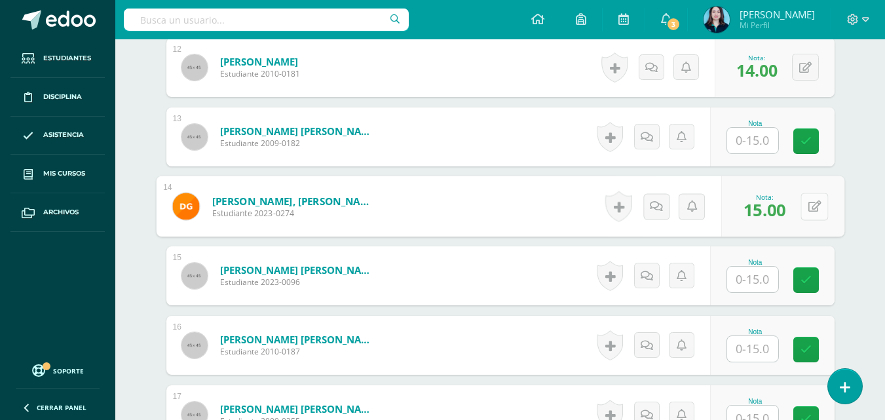
click at [816, 198] on button at bounding box center [814, 207] width 28 height 28
type input "12"
click at [779, 211] on icon at bounding box center [779, 210] width 12 height 11
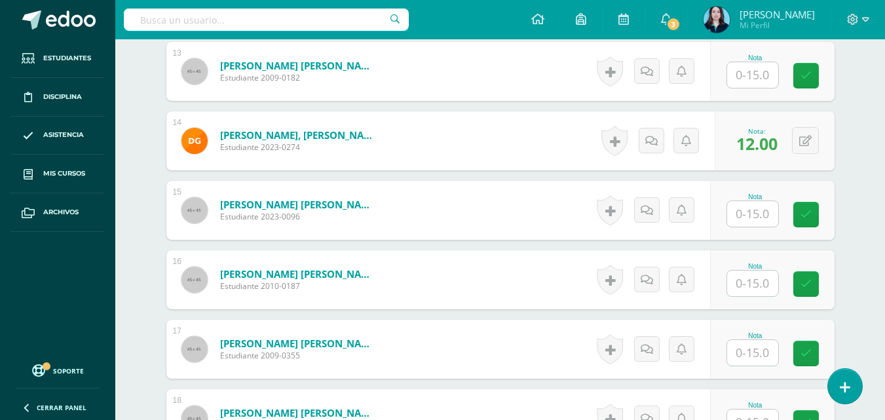
click at [771, 214] on input "text" at bounding box center [752, 214] width 51 height 26
type input "15"
click at [822, 212] on link at bounding box center [814, 215] width 26 height 26
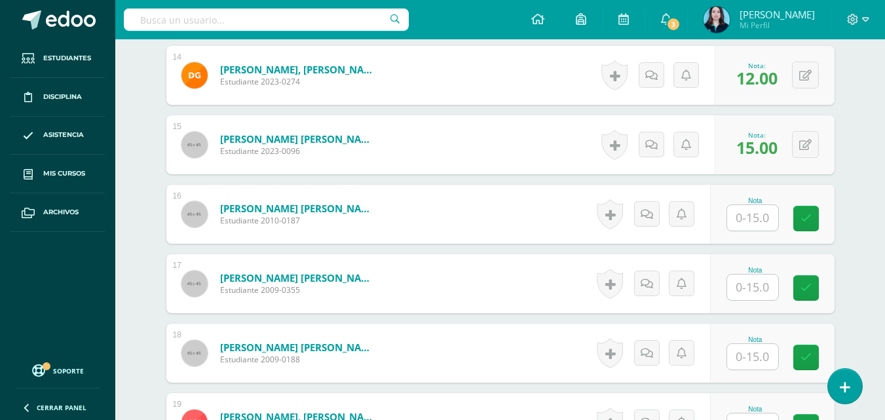
click at [778, 202] on div "Nota" at bounding box center [755, 200] width 58 height 7
click at [762, 217] on input "text" at bounding box center [752, 218] width 51 height 26
type input "15"
click at [805, 223] on link at bounding box center [814, 219] width 26 height 26
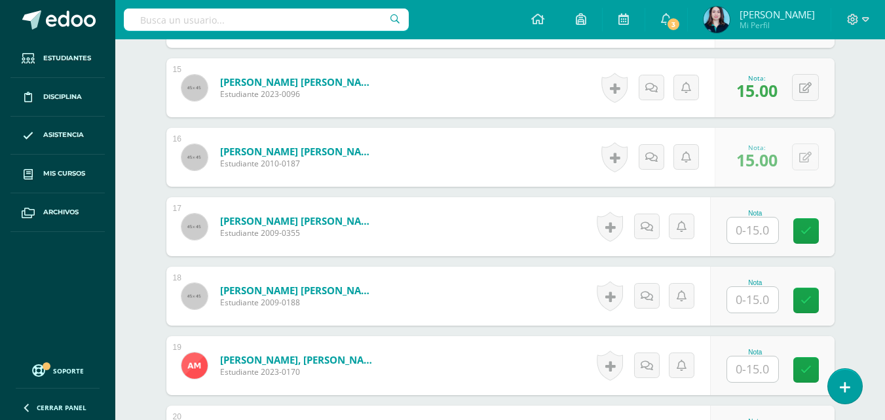
scroll to position [1377, 0]
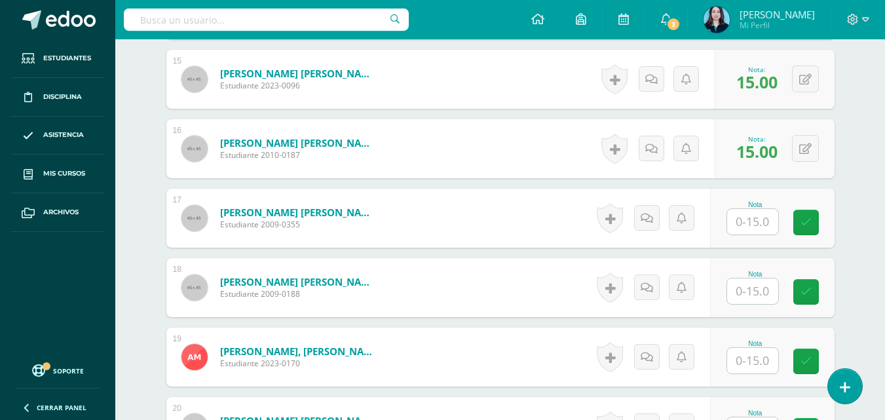
click at [758, 282] on input "text" at bounding box center [752, 291] width 51 height 26
click at [816, 278] on div "Nota 14" at bounding box center [772, 287] width 124 height 59
drag, startPoint x: 777, startPoint y: 286, endPoint x: 820, endPoint y: 289, distance: 43.3
click at [777, 287] on span "14.00" at bounding box center [756, 290] width 41 height 22
click at [820, 289] on div "0 Logros Logros obtenidos Aún no hay logros agregados Nota: 14.00" at bounding box center [774, 287] width 120 height 59
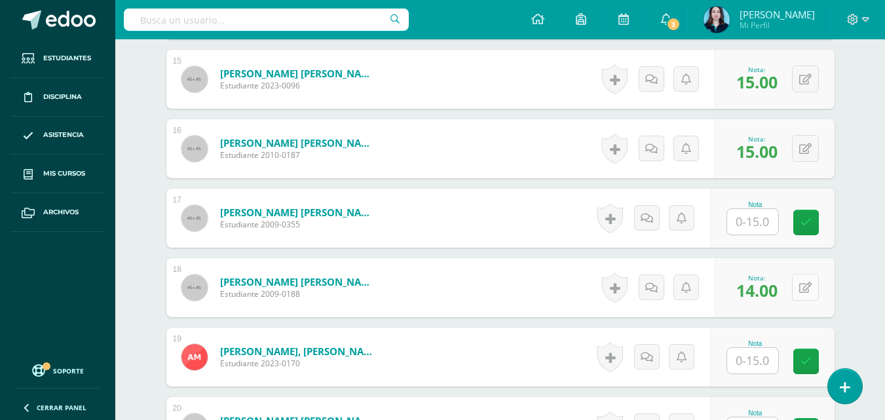
click at [810, 291] on icon at bounding box center [805, 287] width 12 height 11
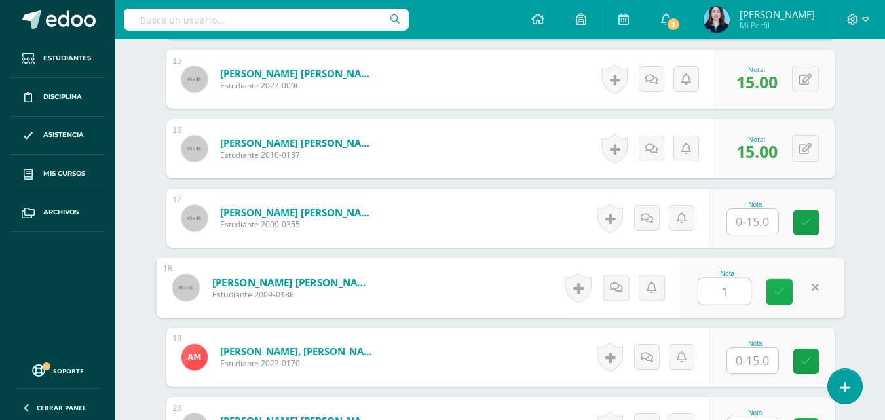
type input "15"
click at [788, 289] on link at bounding box center [779, 292] width 26 height 26
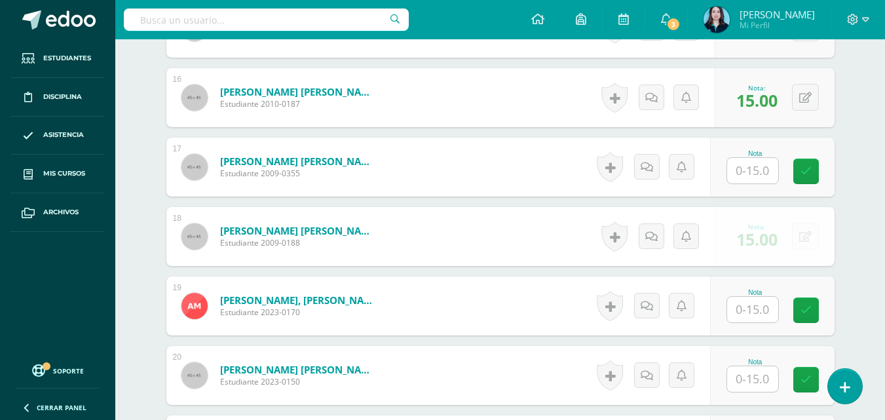
scroll to position [1443, 0]
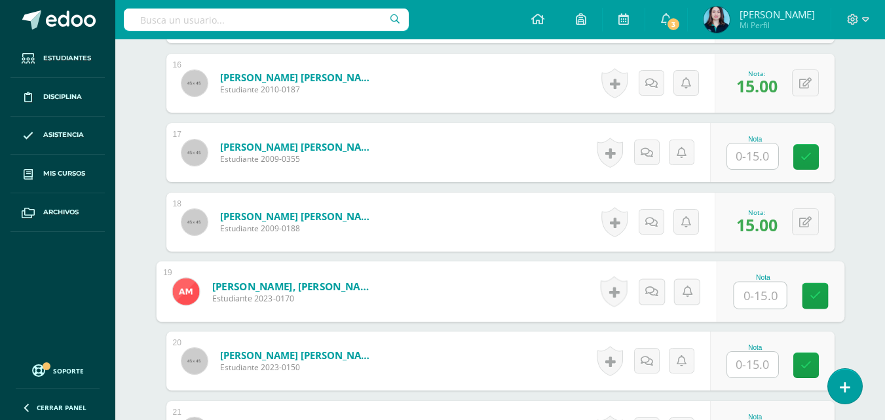
click at [752, 295] on input "text" at bounding box center [759, 295] width 52 height 26
type input "14"
click at [813, 293] on icon at bounding box center [815, 295] width 12 height 11
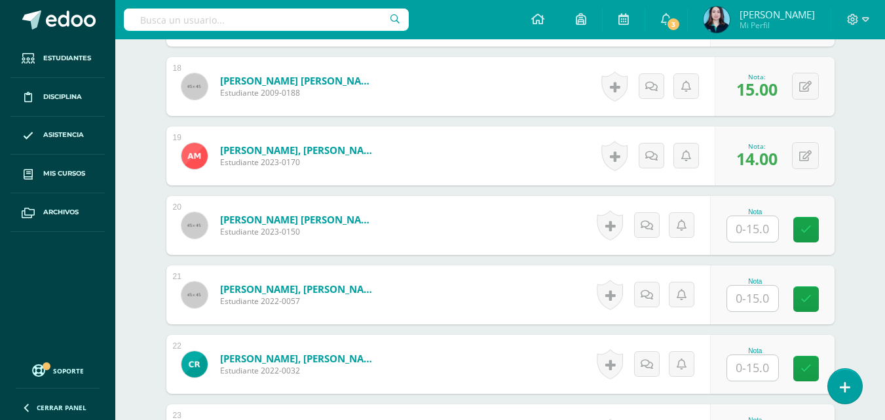
scroll to position [1574, 0]
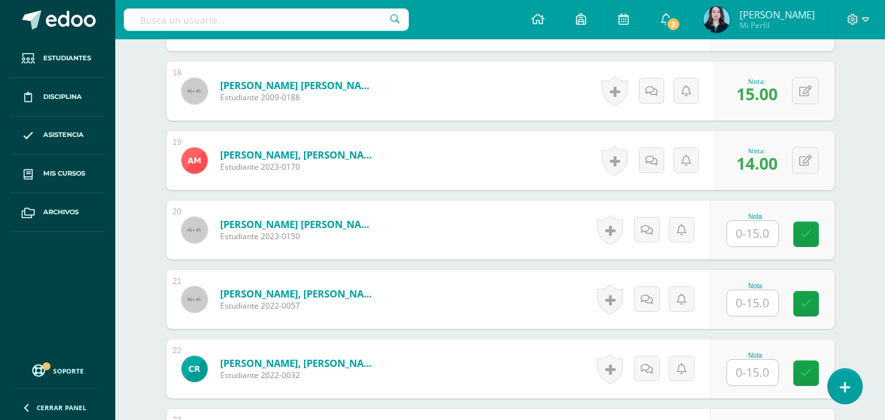
click at [758, 242] on input "text" at bounding box center [752, 234] width 51 height 26
type input "13"
click at [804, 235] on link at bounding box center [814, 234] width 26 height 26
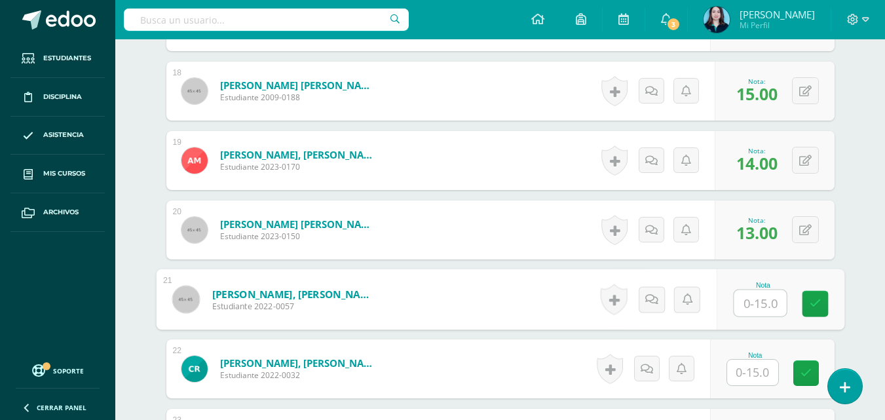
click at [765, 307] on input "text" at bounding box center [759, 303] width 52 height 26
click at [815, 301] on icon at bounding box center [815, 303] width 12 height 11
type input "0"
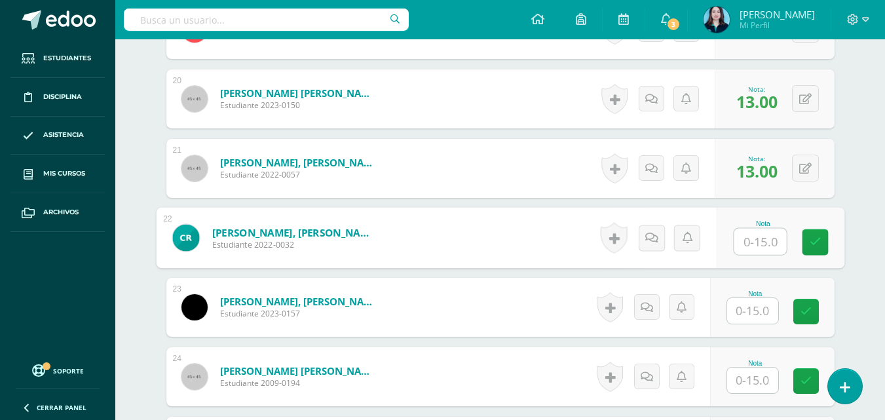
click at [750, 242] on input "text" at bounding box center [759, 242] width 52 height 26
type input "12"
click at [803, 246] on link at bounding box center [814, 242] width 26 height 26
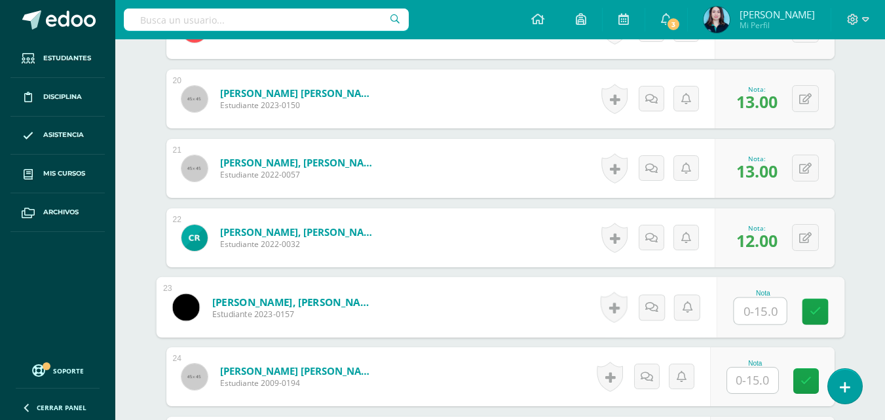
click at [752, 310] on input "text" at bounding box center [759, 311] width 52 height 26
type input "14"
click at [809, 310] on icon at bounding box center [815, 311] width 12 height 11
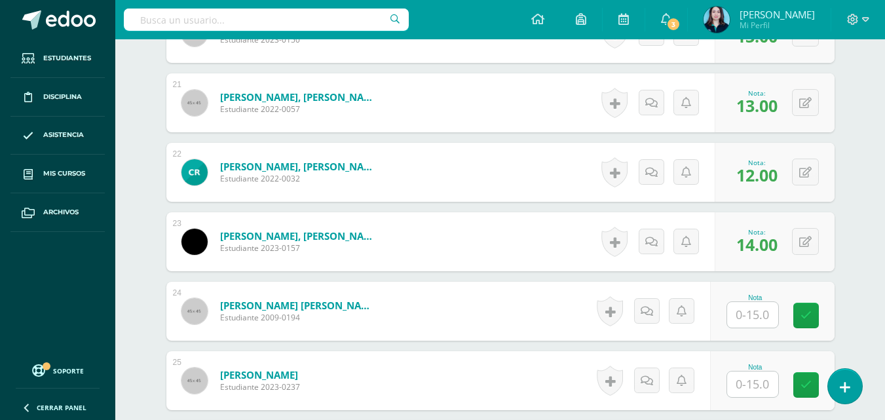
click at [762, 308] on input "text" at bounding box center [752, 315] width 51 height 26
type input "14"
click at [806, 306] on link at bounding box center [814, 316] width 26 height 26
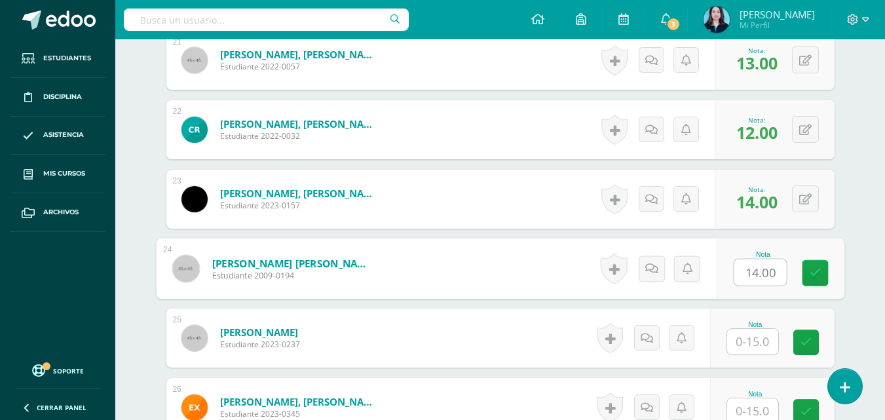
scroll to position [1835, 0]
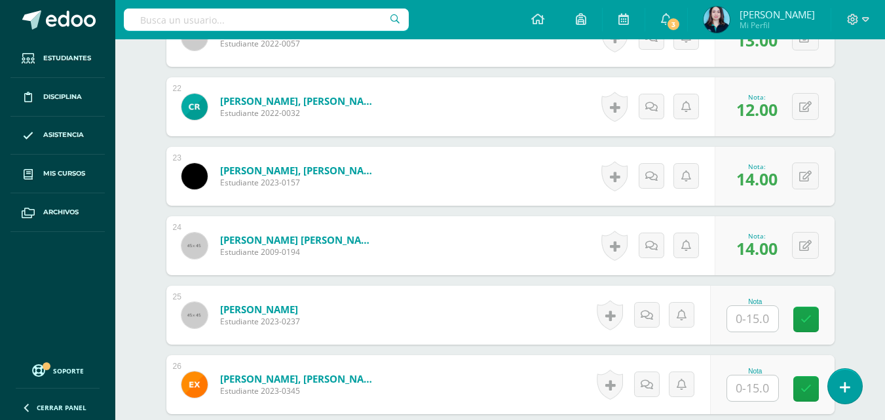
click at [770, 318] on input "text" at bounding box center [752, 319] width 51 height 26
type input "15"
click at [813, 320] on icon at bounding box center [815, 319] width 12 height 11
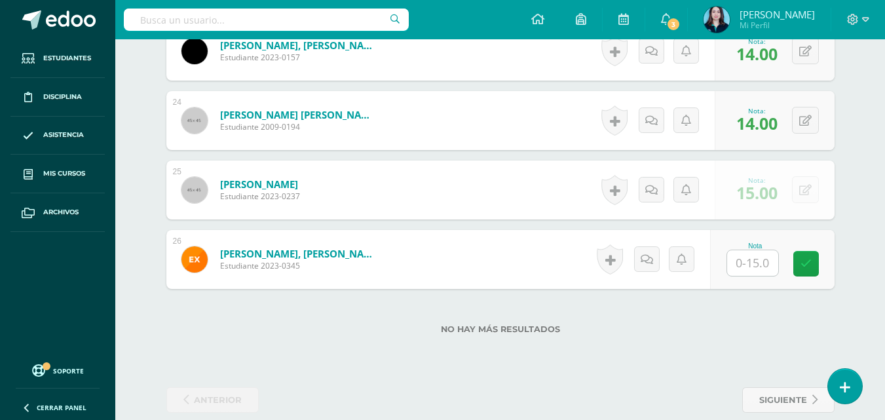
scroll to position [1966, 0]
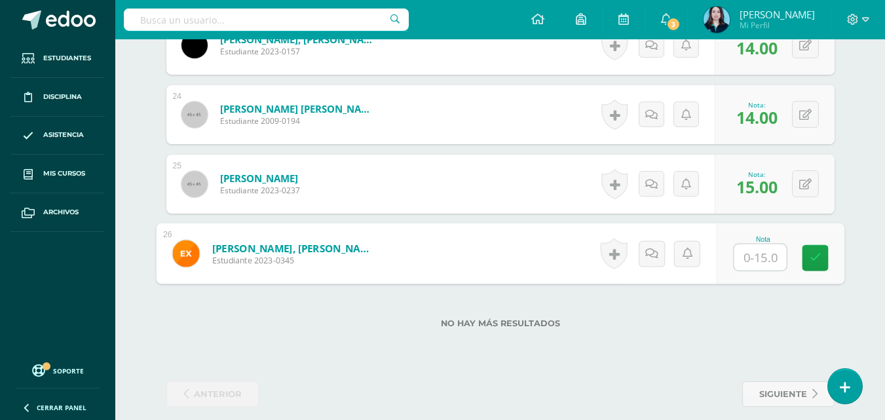
click at [765, 259] on input "text" at bounding box center [759, 257] width 52 height 26
type input "15"
click at [809, 261] on icon at bounding box center [815, 257] width 12 height 11
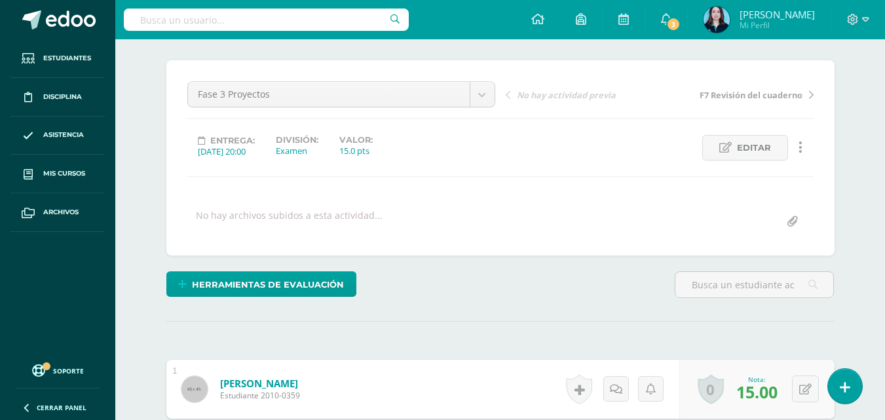
scroll to position [0, 0]
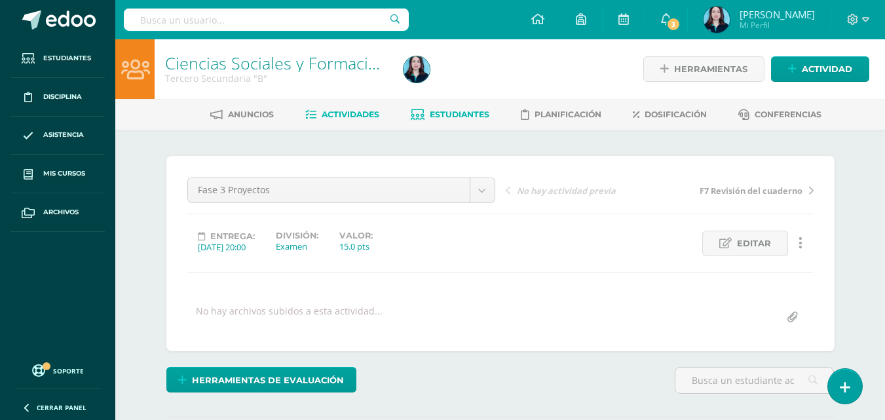
click at [430, 115] on span "Estudiantes" at bounding box center [460, 114] width 60 height 10
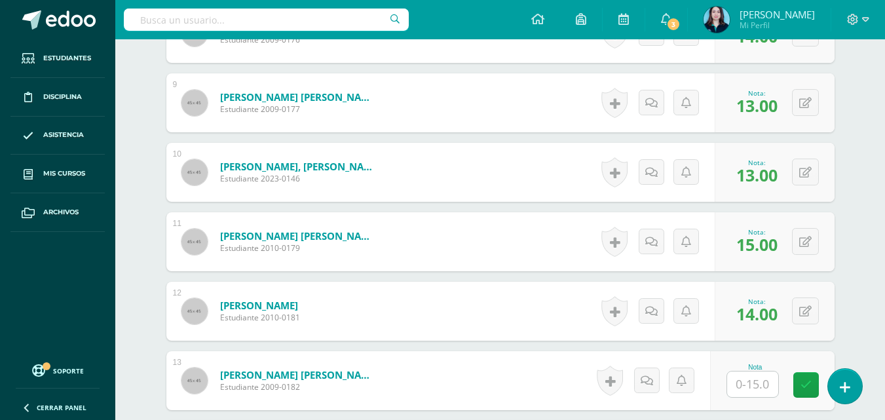
scroll to position [720, 0]
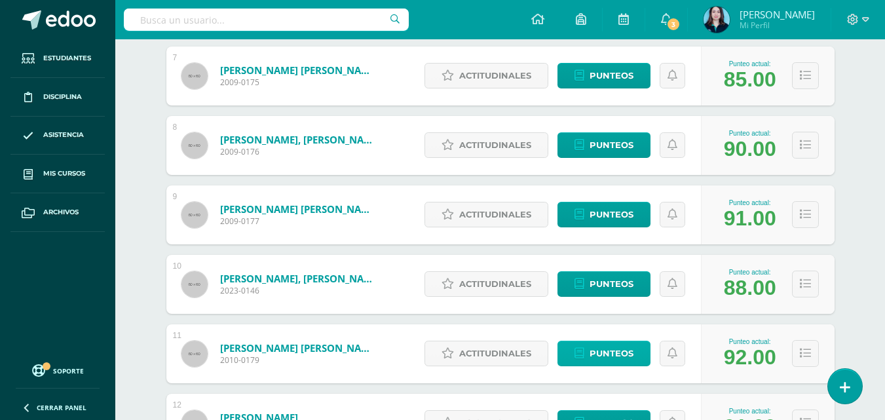
scroll to position [720, 0]
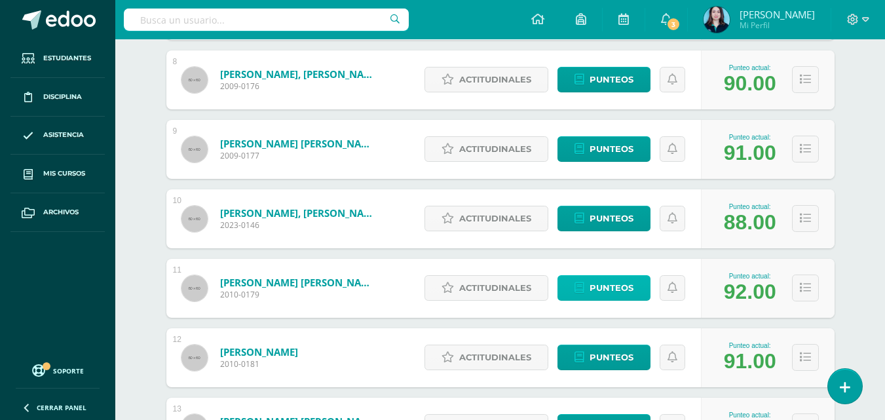
click at [599, 295] on span "Punteos" at bounding box center [611, 288] width 44 height 24
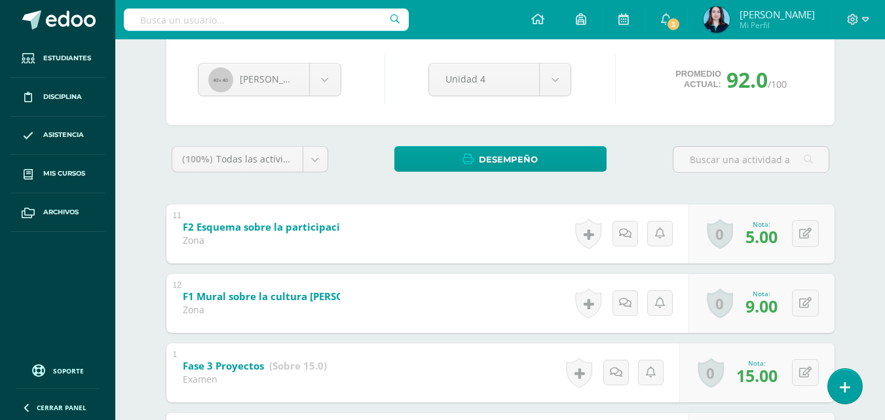
scroll to position [384, 0]
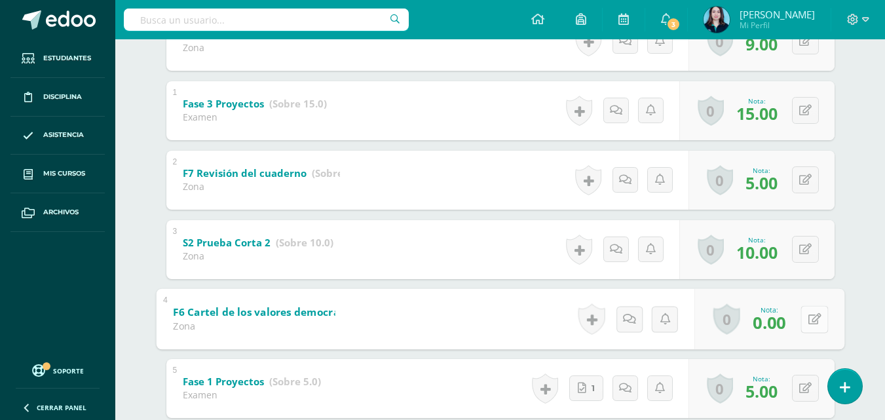
click at [801, 317] on button at bounding box center [814, 319] width 28 height 28
type input "5"
click at [787, 322] on link at bounding box center [779, 323] width 26 height 26
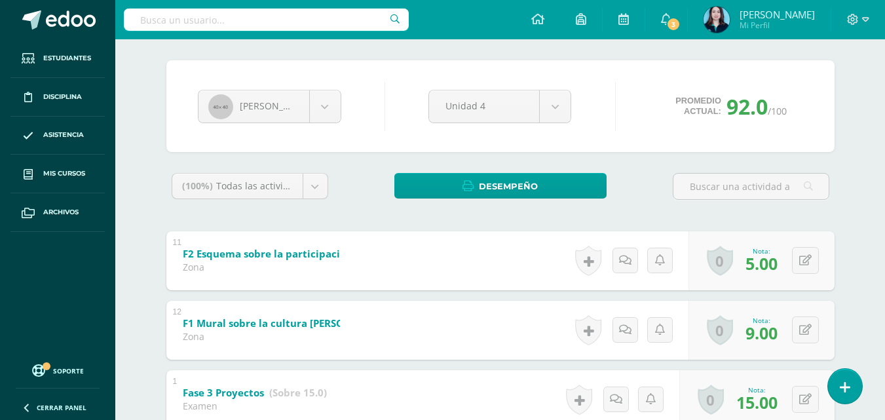
scroll to position [0, 0]
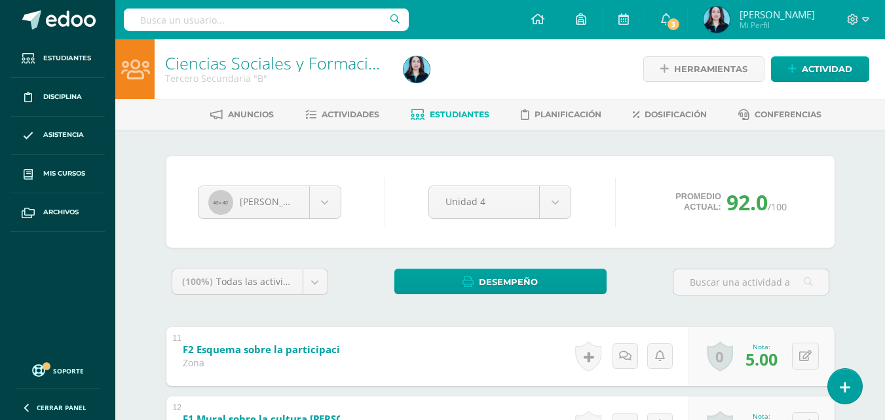
click at [424, 117] on link "Estudiantes" at bounding box center [450, 114] width 79 height 21
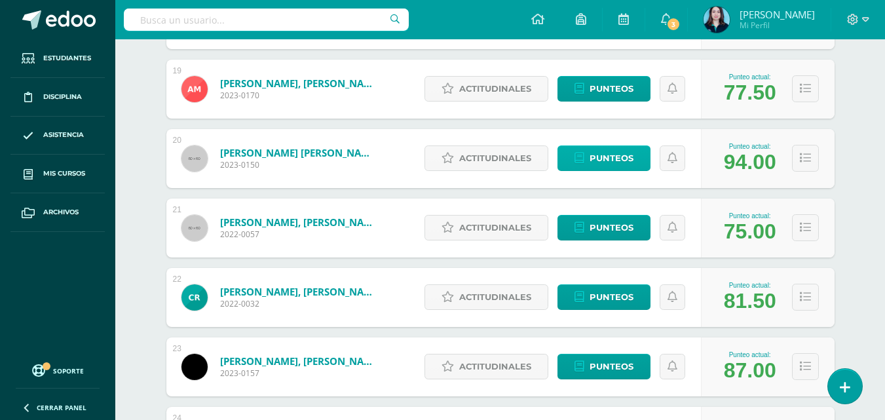
scroll to position [1483, 0]
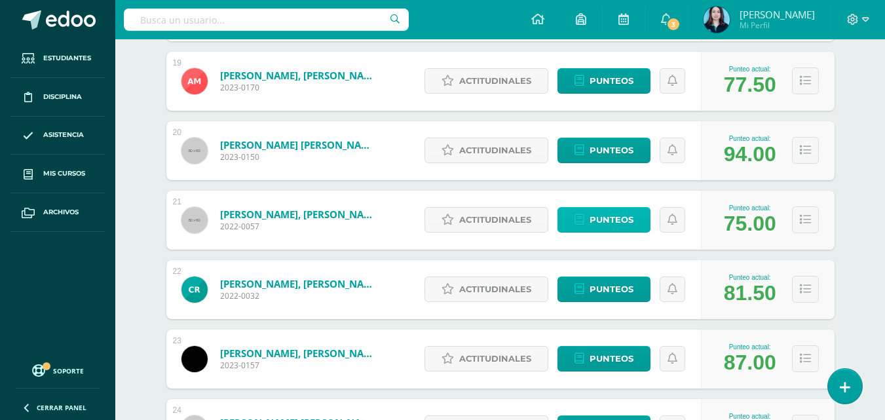
click at [614, 217] on span "Punteos" at bounding box center [611, 220] width 44 height 24
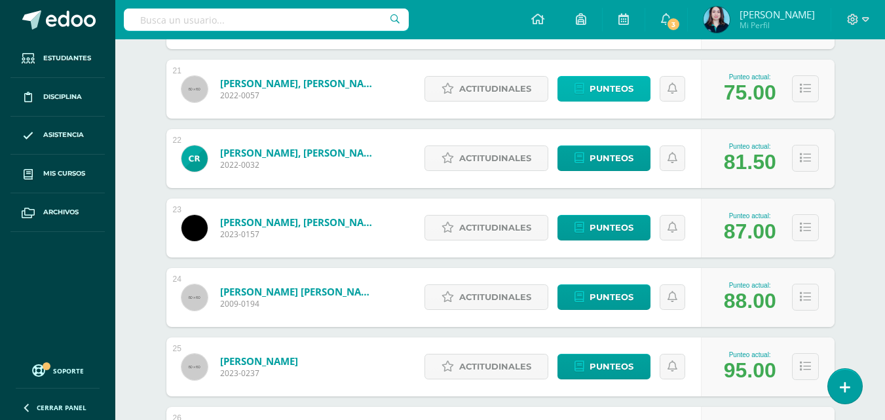
scroll to position [1746, 0]
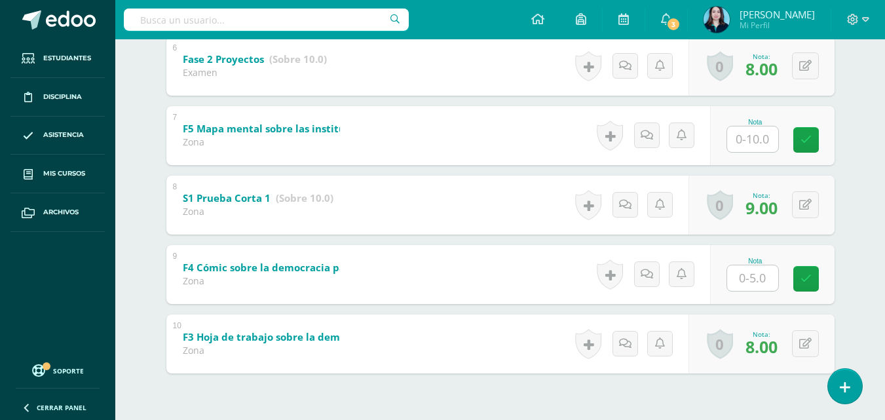
scroll to position [777, 0]
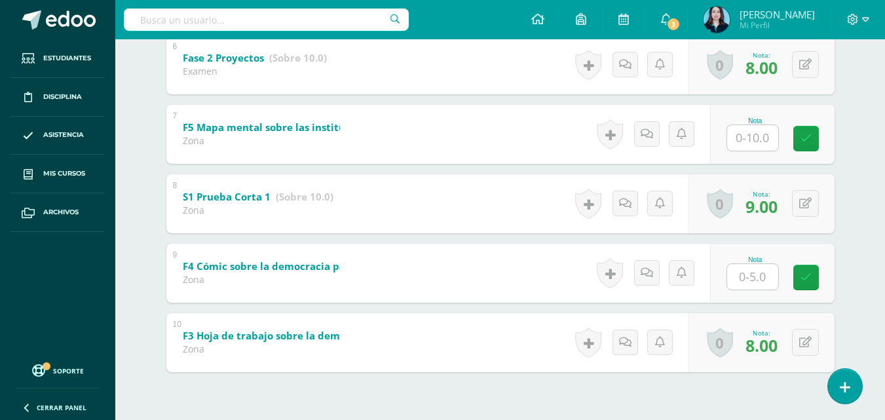
click at [737, 148] on input "text" at bounding box center [752, 138] width 51 height 26
type input "8"
click at [764, 273] on input "text" at bounding box center [752, 277] width 51 height 26
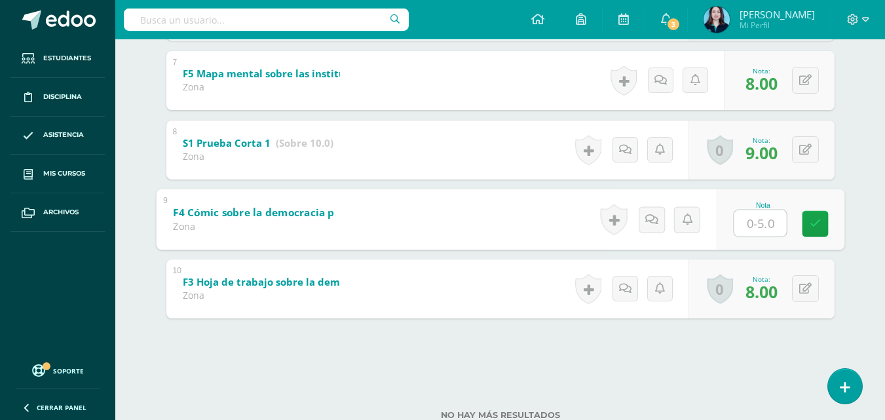
scroll to position [873, 0]
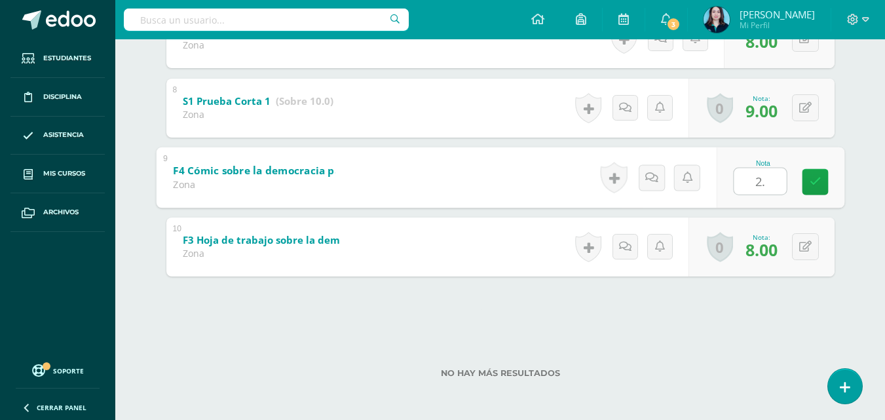
type input "2.5"
click at [805, 184] on link at bounding box center [814, 181] width 26 height 26
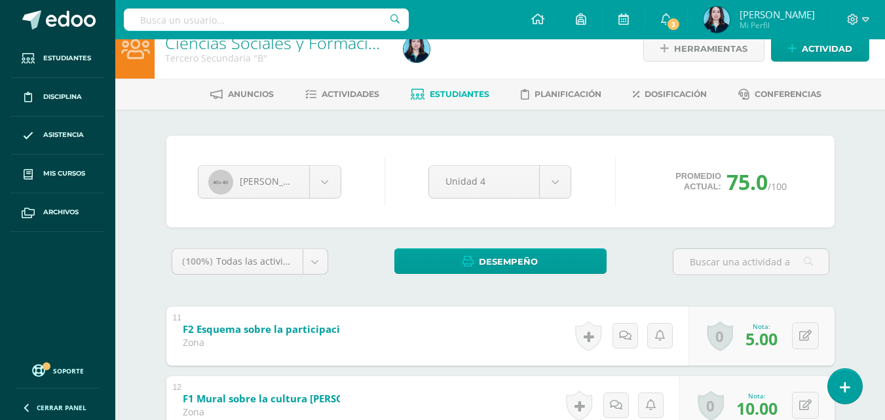
scroll to position [0, 0]
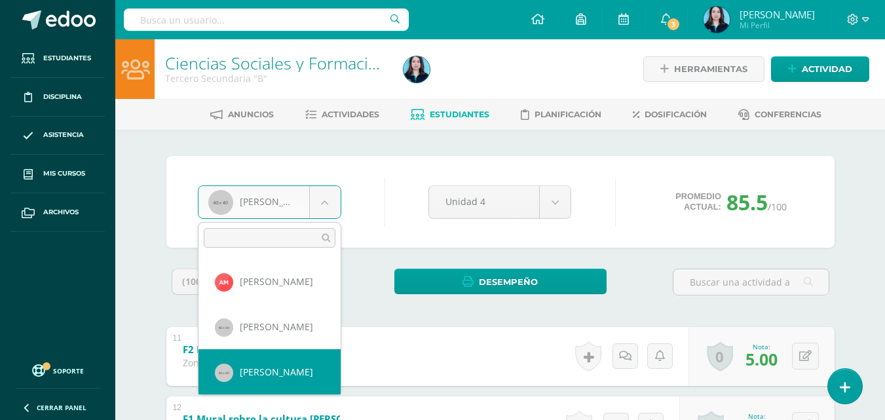
scroll to position [773, 0]
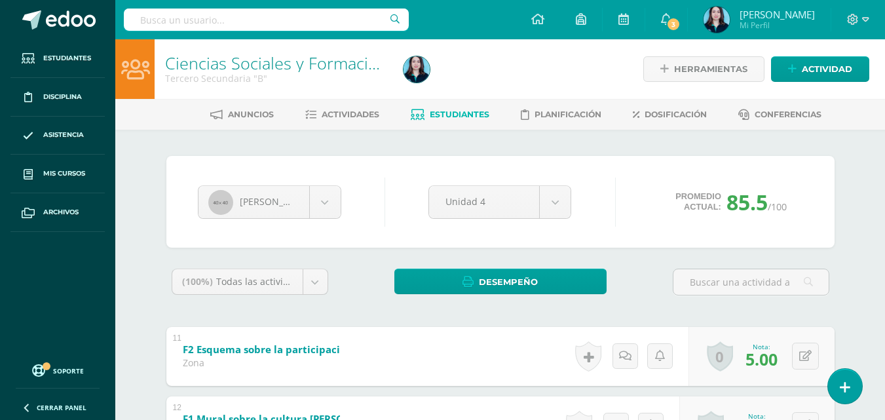
click at [466, 119] on span "Estudiantes" at bounding box center [460, 114] width 60 height 10
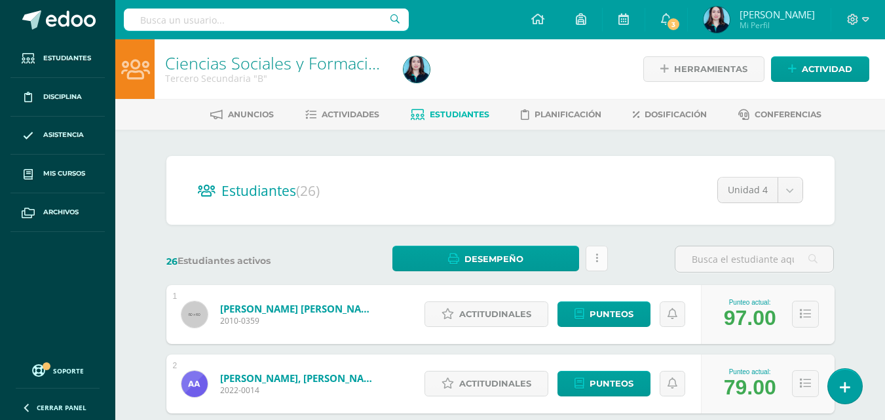
click at [599, 256] on link at bounding box center [596, 259] width 22 height 26
click at [367, 115] on span "Actividades" at bounding box center [351, 114] width 58 height 10
click at [361, 112] on span "Actividades" at bounding box center [351, 114] width 58 height 10
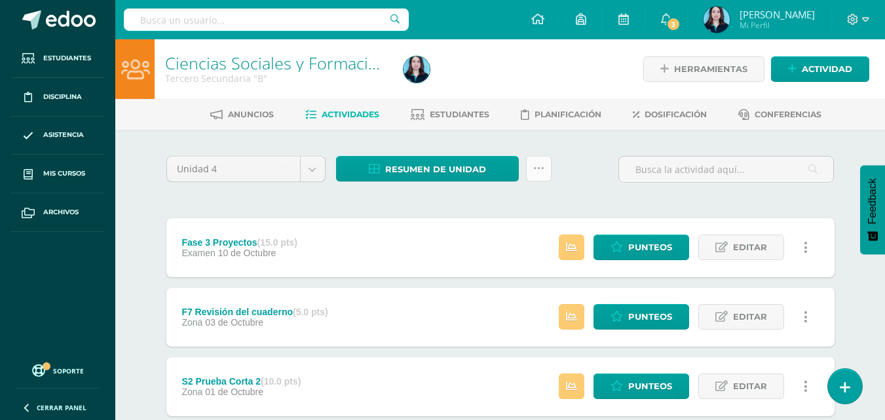
click at [532, 158] on link at bounding box center [539, 169] width 26 height 26
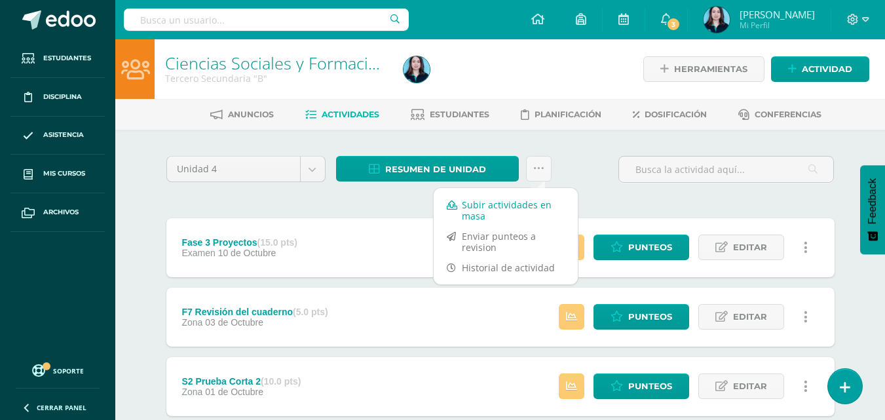
click at [519, 201] on link "Subir actividades en masa" at bounding box center [505, 209] width 144 height 31
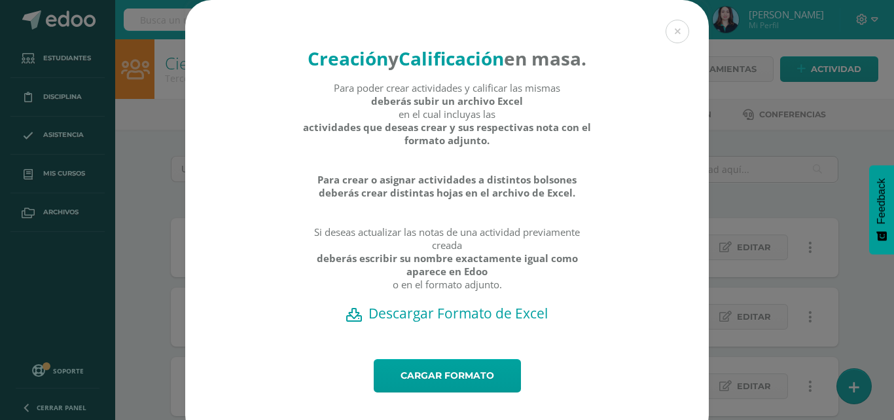
click at [454, 322] on h2 "Descargar Formato de Excel" at bounding box center [447, 313] width 478 height 18
click at [454, 392] on link "Cargar formato" at bounding box center [447, 375] width 147 height 33
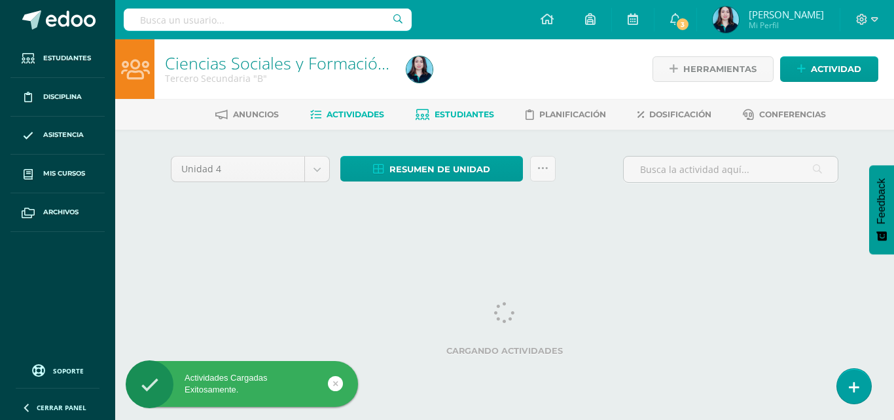
click at [465, 113] on span "Estudiantes" at bounding box center [465, 114] width 60 height 10
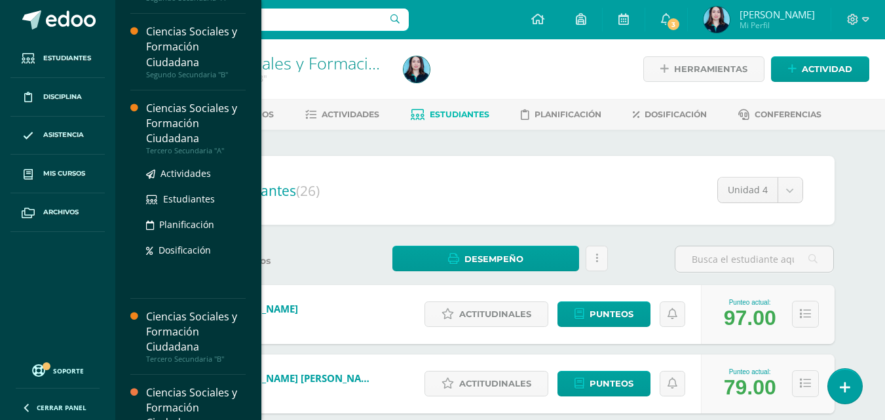
scroll to position [65, 0]
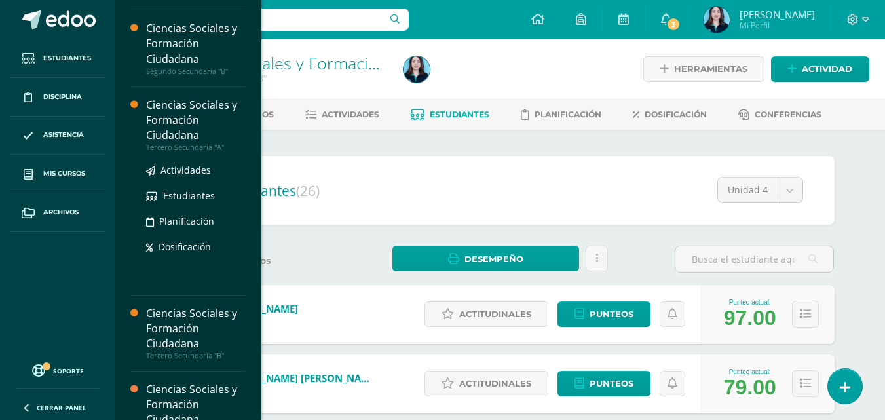
click at [190, 118] on div "Ciencias Sociales y Formación Ciudadana" at bounding box center [196, 120] width 100 height 45
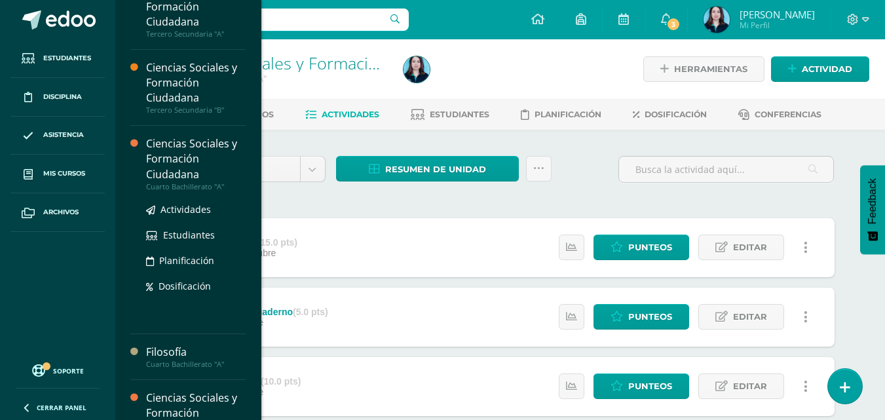
scroll to position [168, 0]
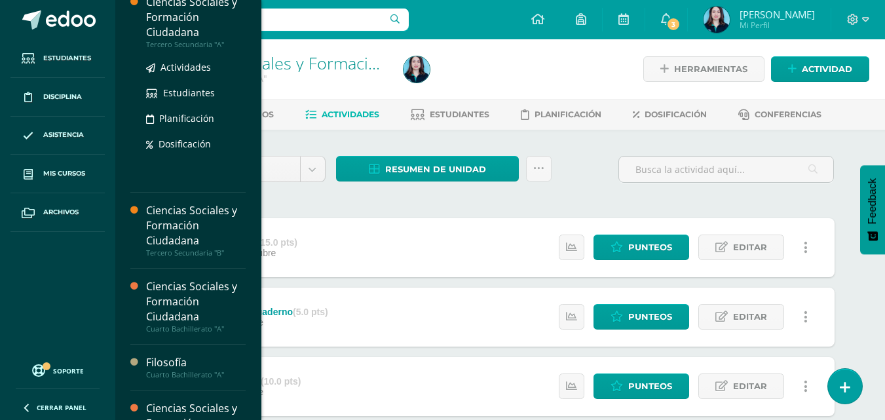
click at [197, 33] on div "Ciencias Sociales y Formación Ciudadana" at bounding box center [196, 17] width 100 height 45
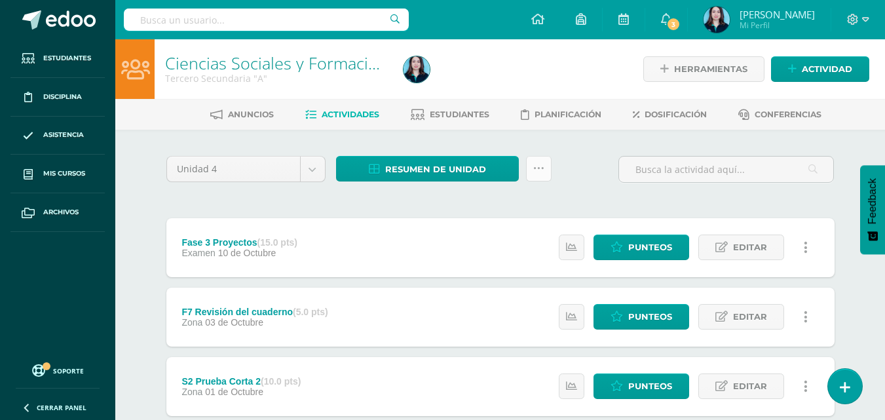
click at [540, 163] on icon at bounding box center [538, 168] width 11 height 11
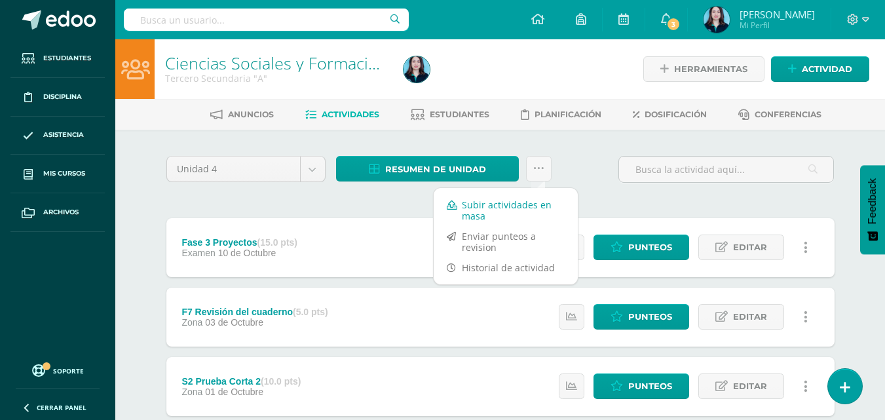
click at [526, 198] on link "Subir actividades en masa" at bounding box center [505, 209] width 144 height 31
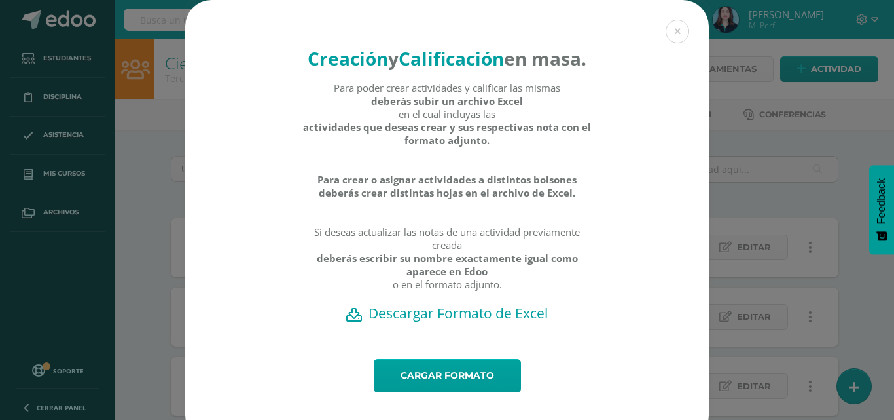
click at [416, 322] on h2 "Descargar Formato de Excel" at bounding box center [447, 313] width 478 height 18
click at [676, 33] on button at bounding box center [678, 32] width 24 height 24
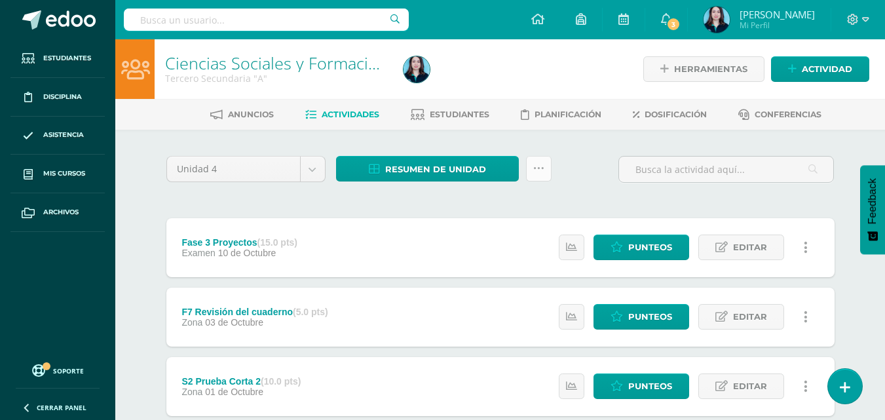
click at [538, 166] on icon at bounding box center [538, 168] width 11 height 11
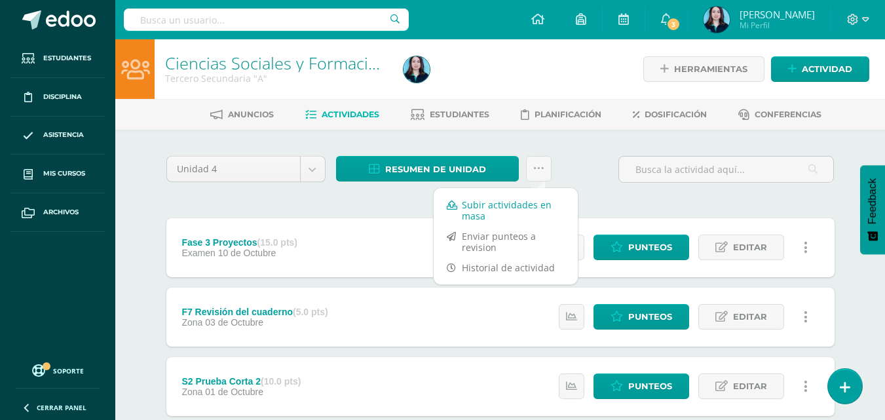
click at [523, 196] on link "Subir actividades en masa" at bounding box center [505, 209] width 144 height 31
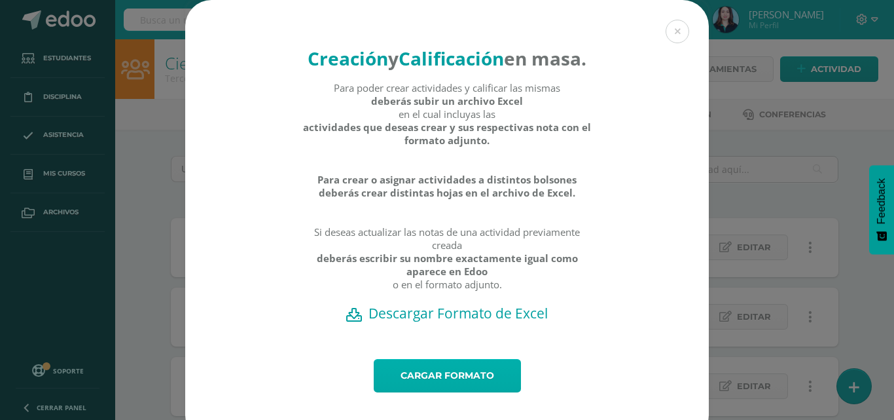
click at [428, 392] on link "Cargar formato" at bounding box center [447, 375] width 147 height 33
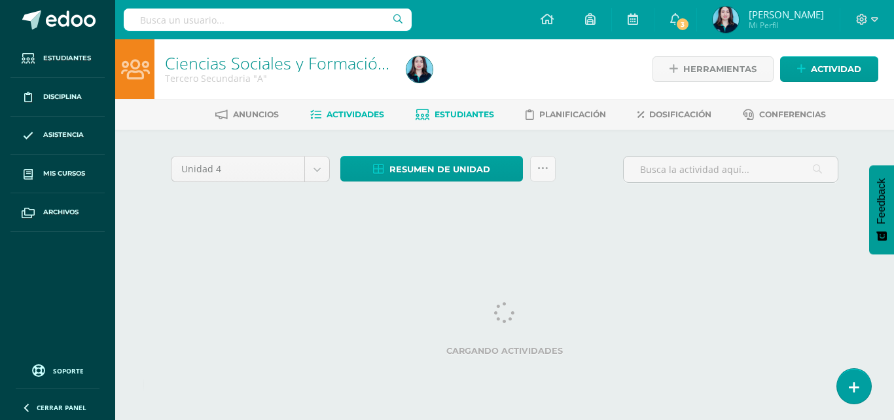
click at [426, 120] on link "Estudiantes" at bounding box center [455, 114] width 79 height 21
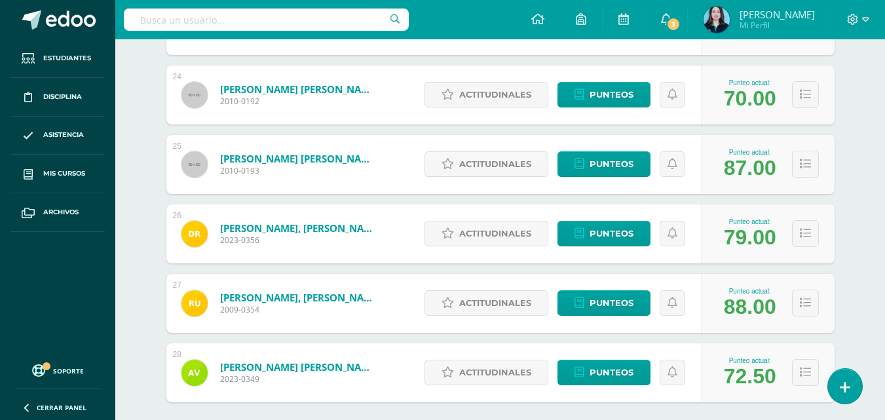
scroll to position [1754, 0]
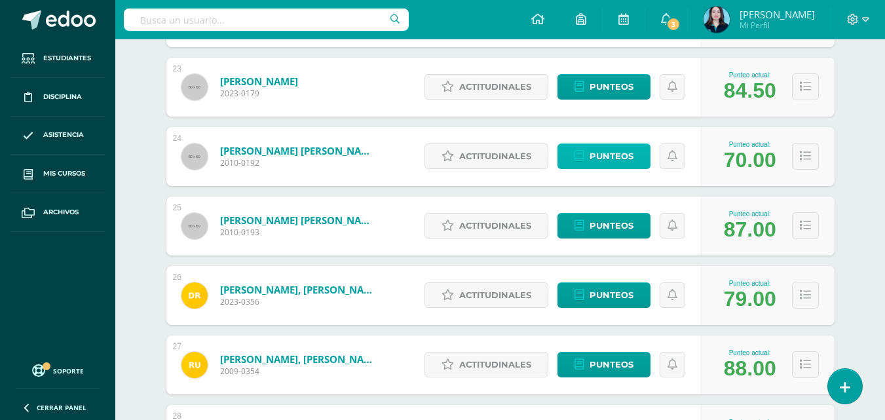
click at [606, 158] on span "Punteos" at bounding box center [611, 156] width 44 height 24
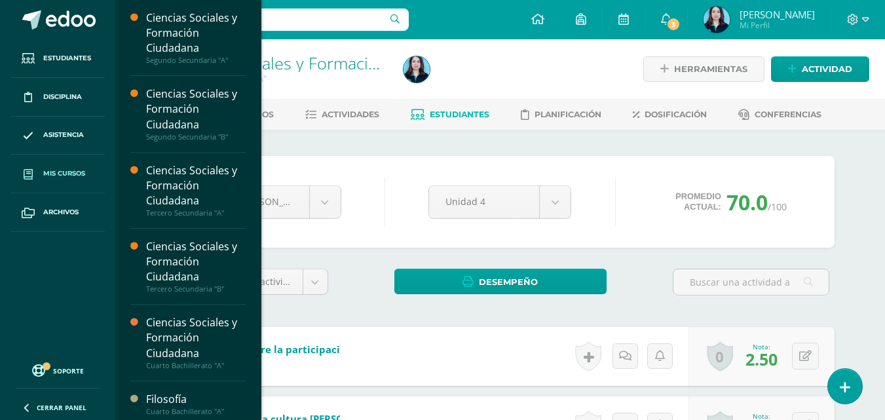
click at [55, 179] on span "Mis cursos" at bounding box center [64, 173] width 42 height 10
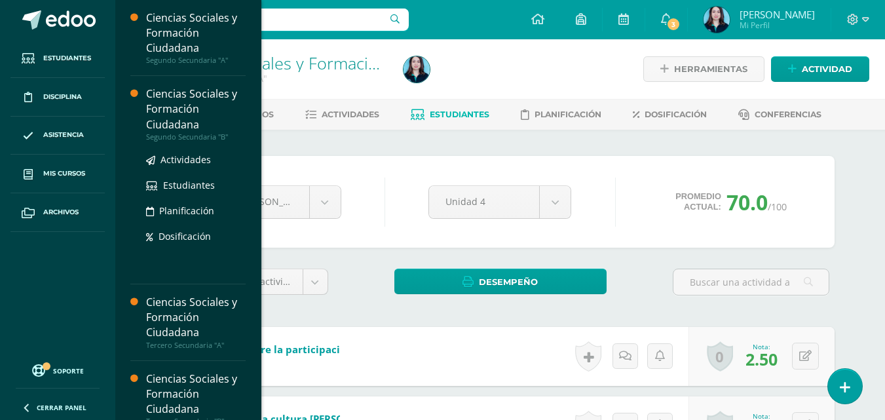
scroll to position [327, 0]
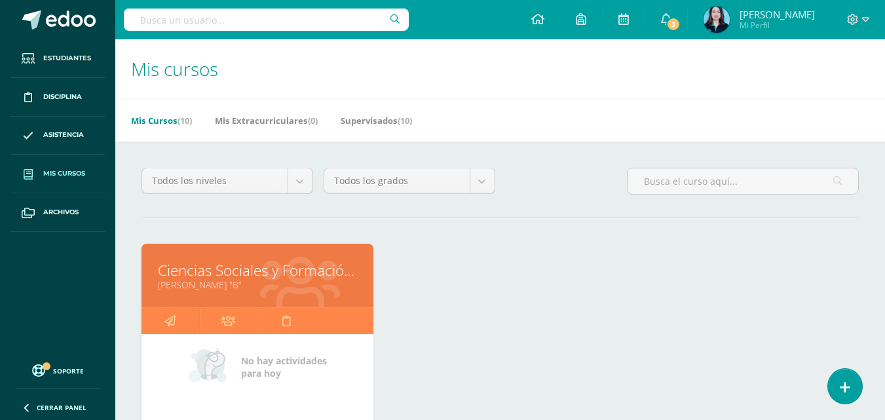
click at [432, 265] on div "Ciencias Sociales y Formación Ciudadana Quinto Bachillerato "B" No hay activida…" at bounding box center [500, 365] width 728 height 242
